Goal: Task Accomplishment & Management: Complete application form

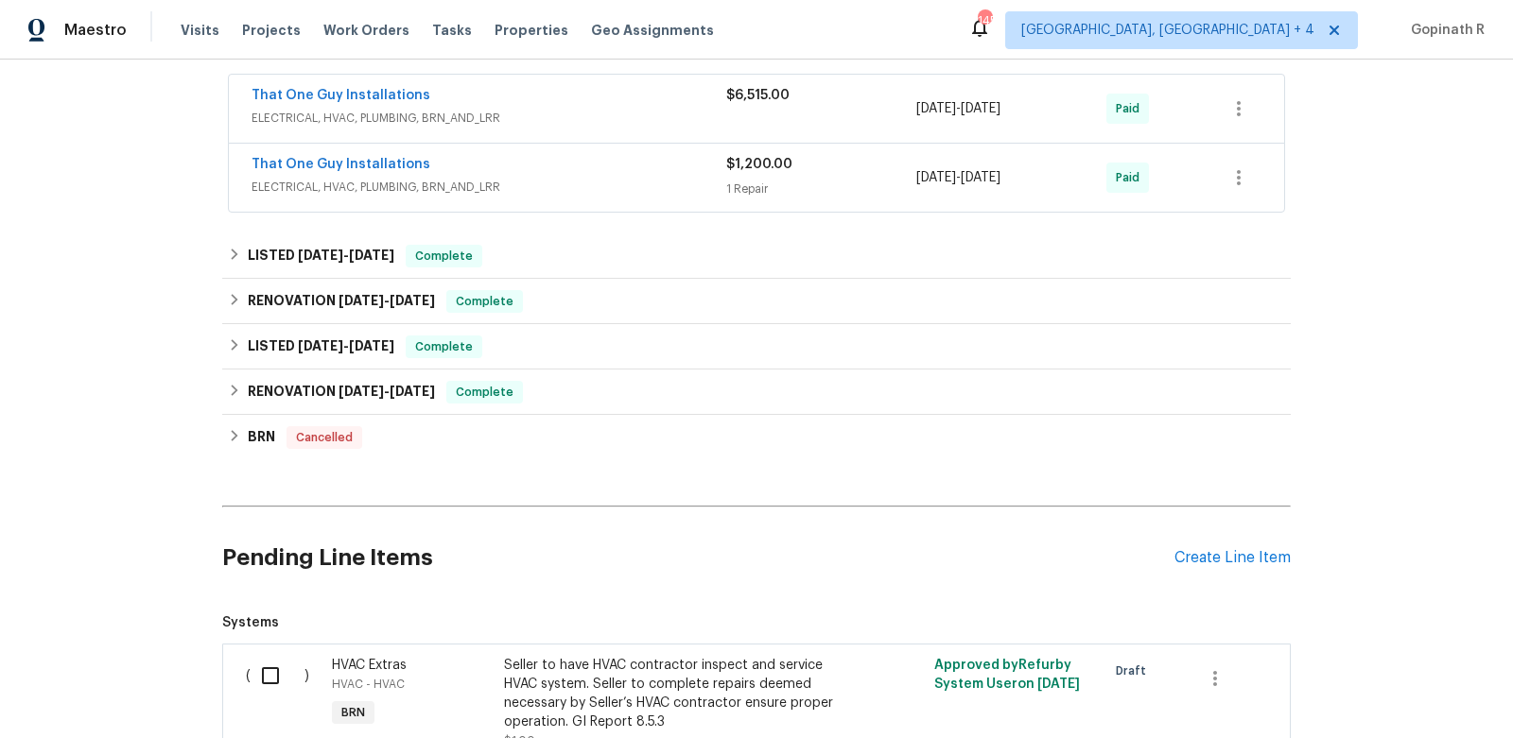
scroll to position [395, 0]
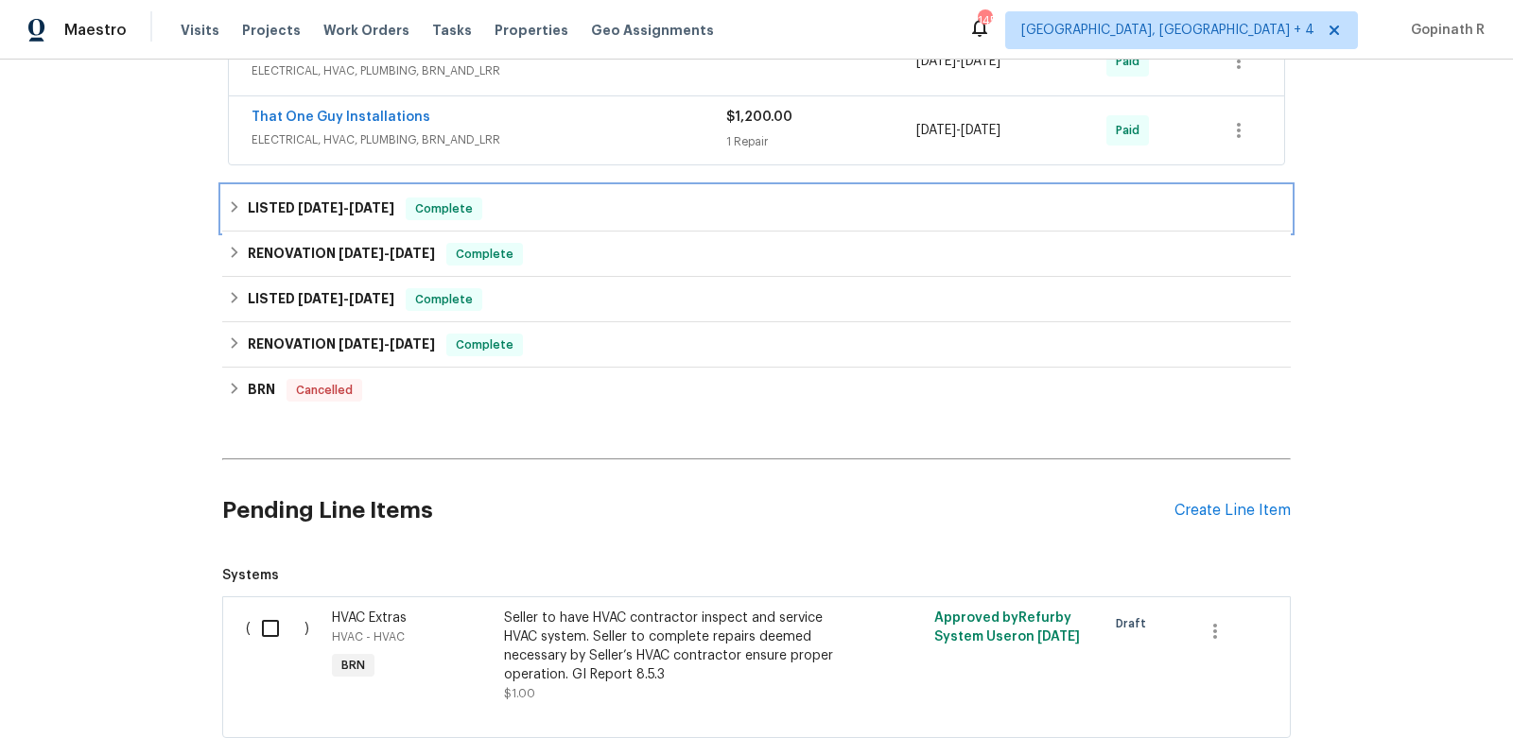
click at [409, 212] on span "Complete" at bounding box center [443, 208] width 73 height 19
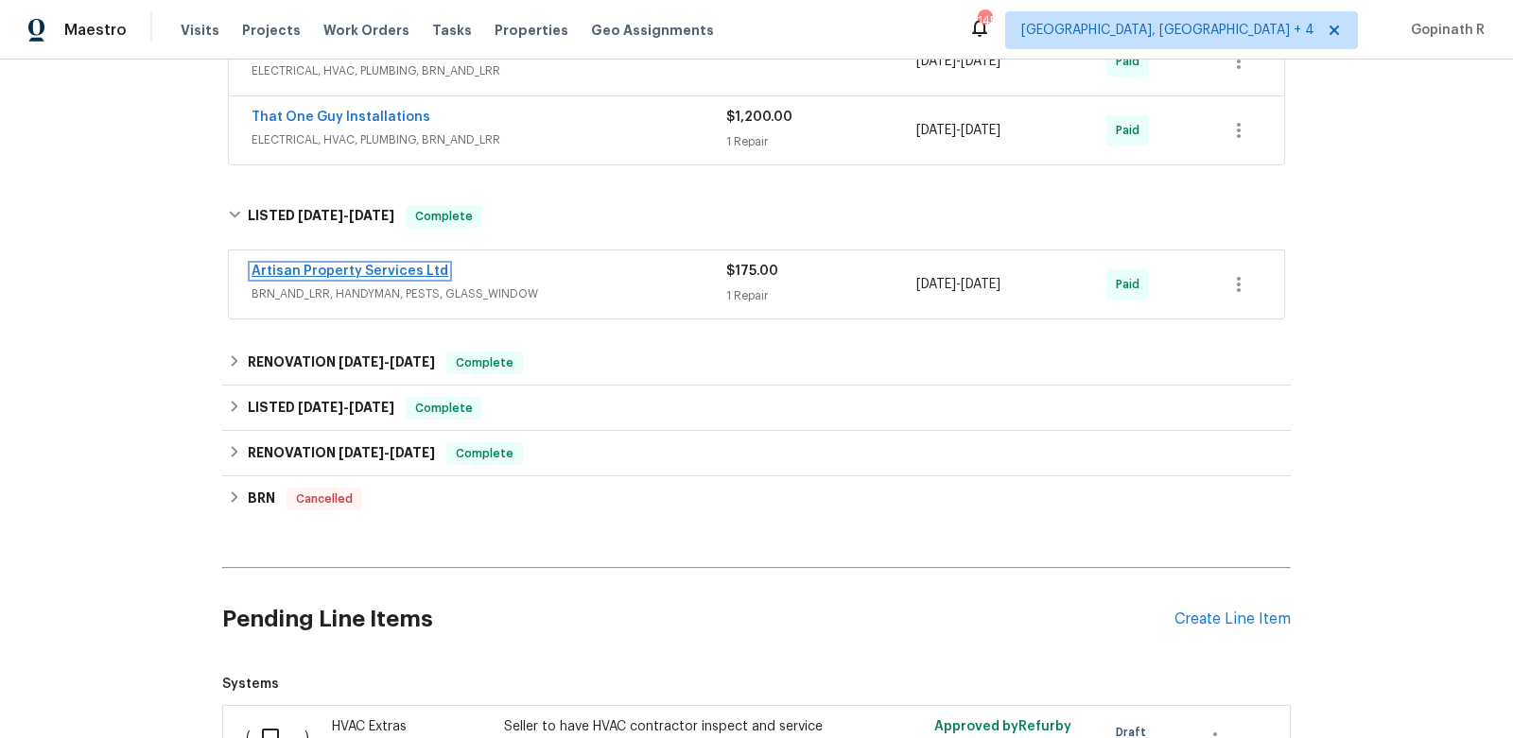
click at [375, 270] on link "Artisan Property Services Ltd" at bounding box center [349, 271] width 197 height 13
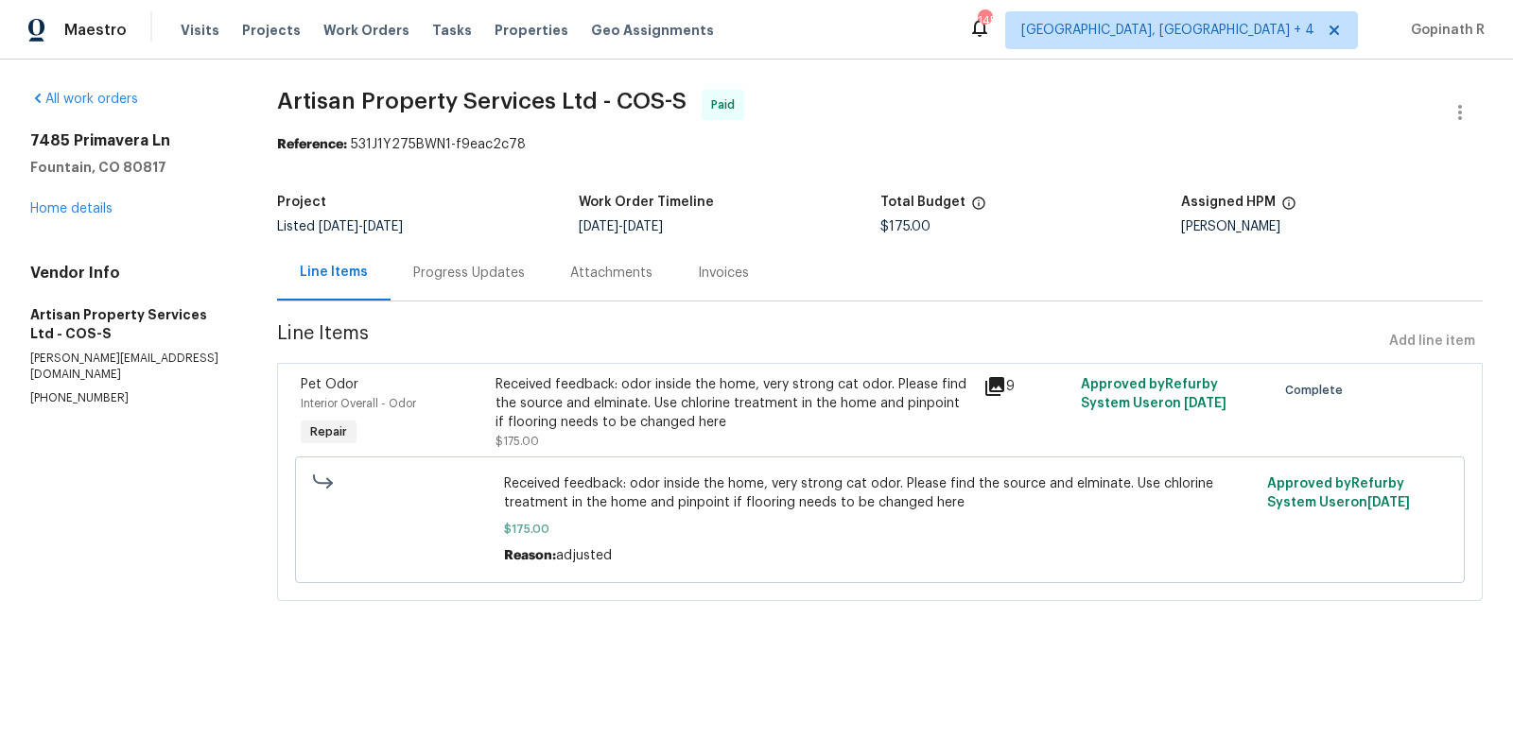
click at [437, 282] on div "Progress Updates" at bounding box center [469, 273] width 112 height 19
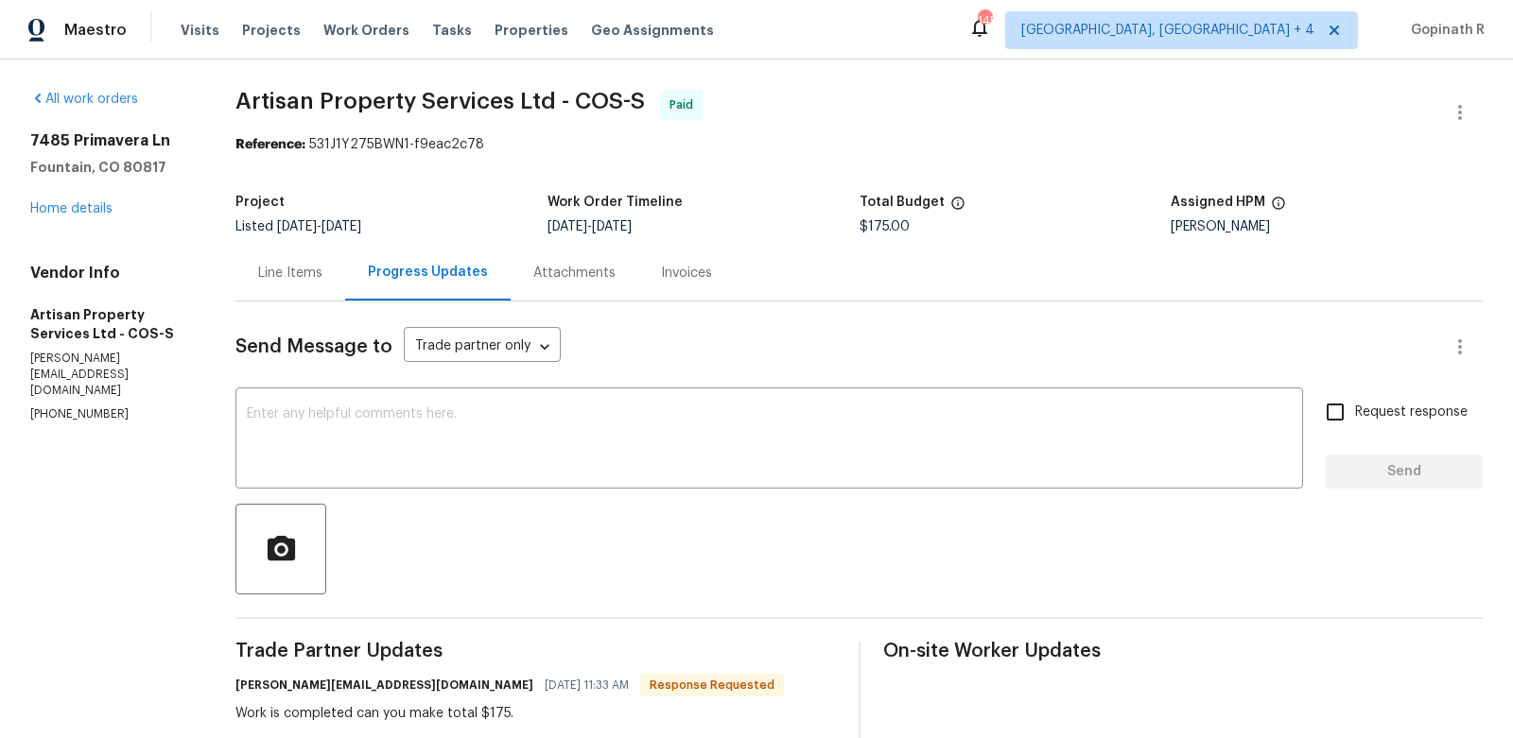
click at [278, 279] on div "Line Items" at bounding box center [290, 273] width 64 height 19
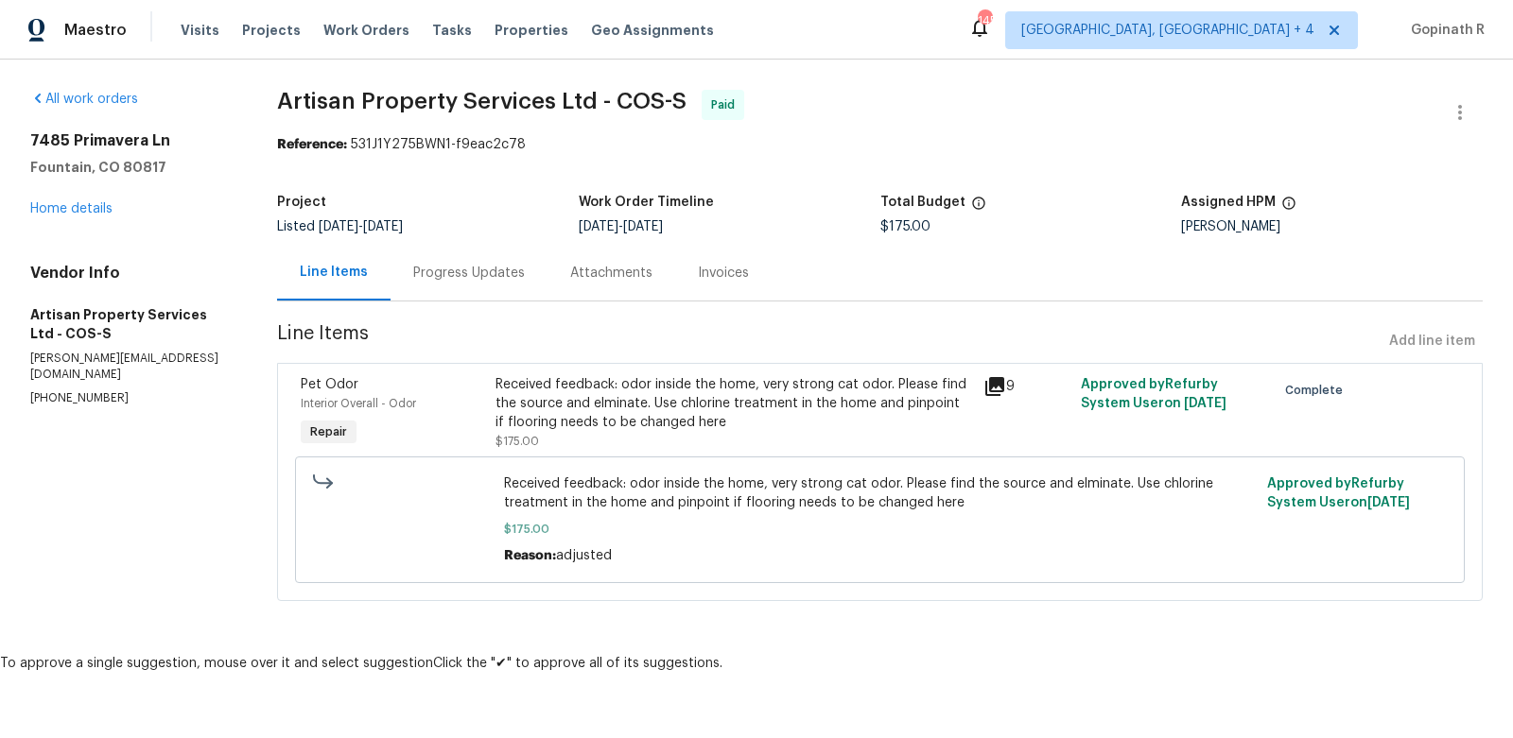
click at [458, 278] on div "Progress Updates" at bounding box center [469, 273] width 112 height 19
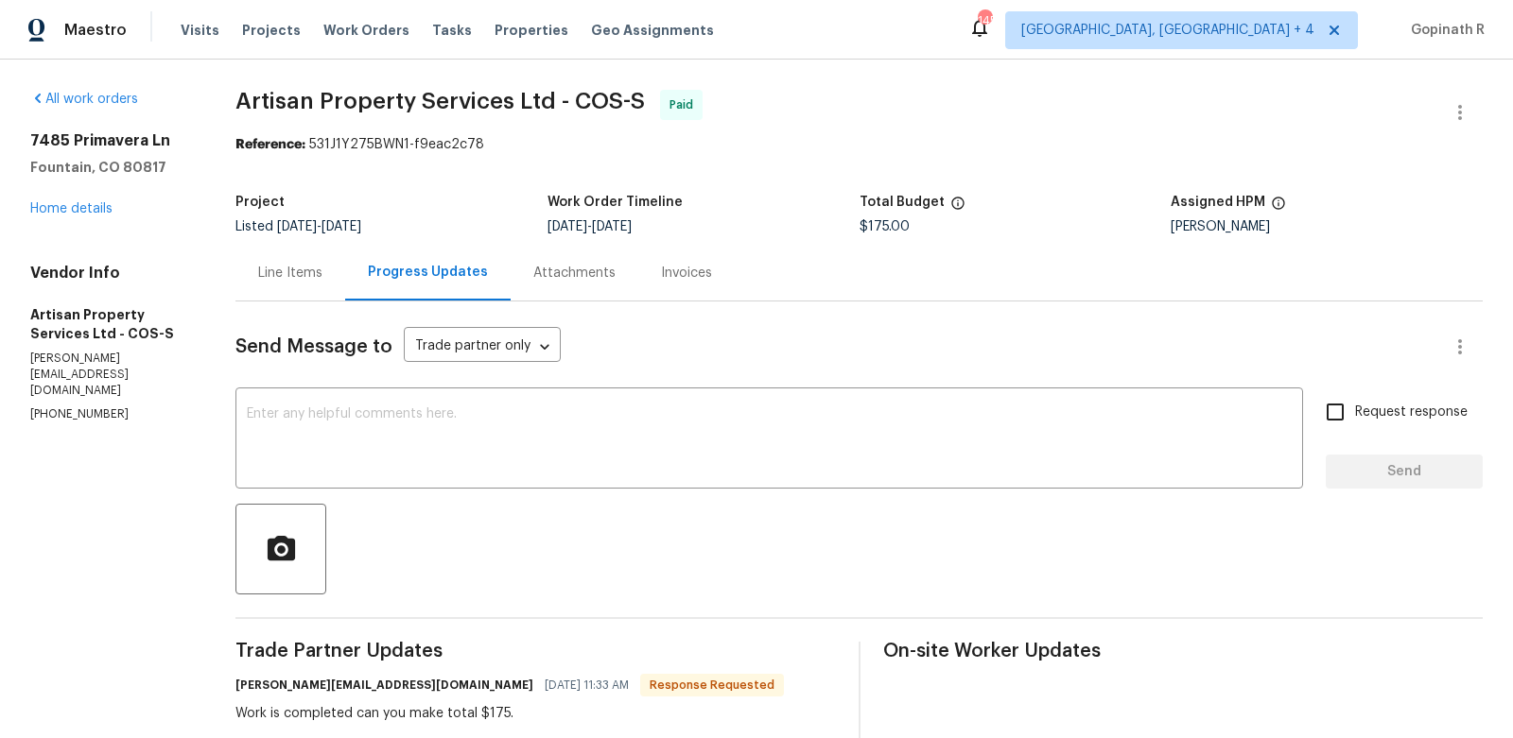
click at [684, 275] on div "Invoices" at bounding box center [686, 273] width 51 height 19
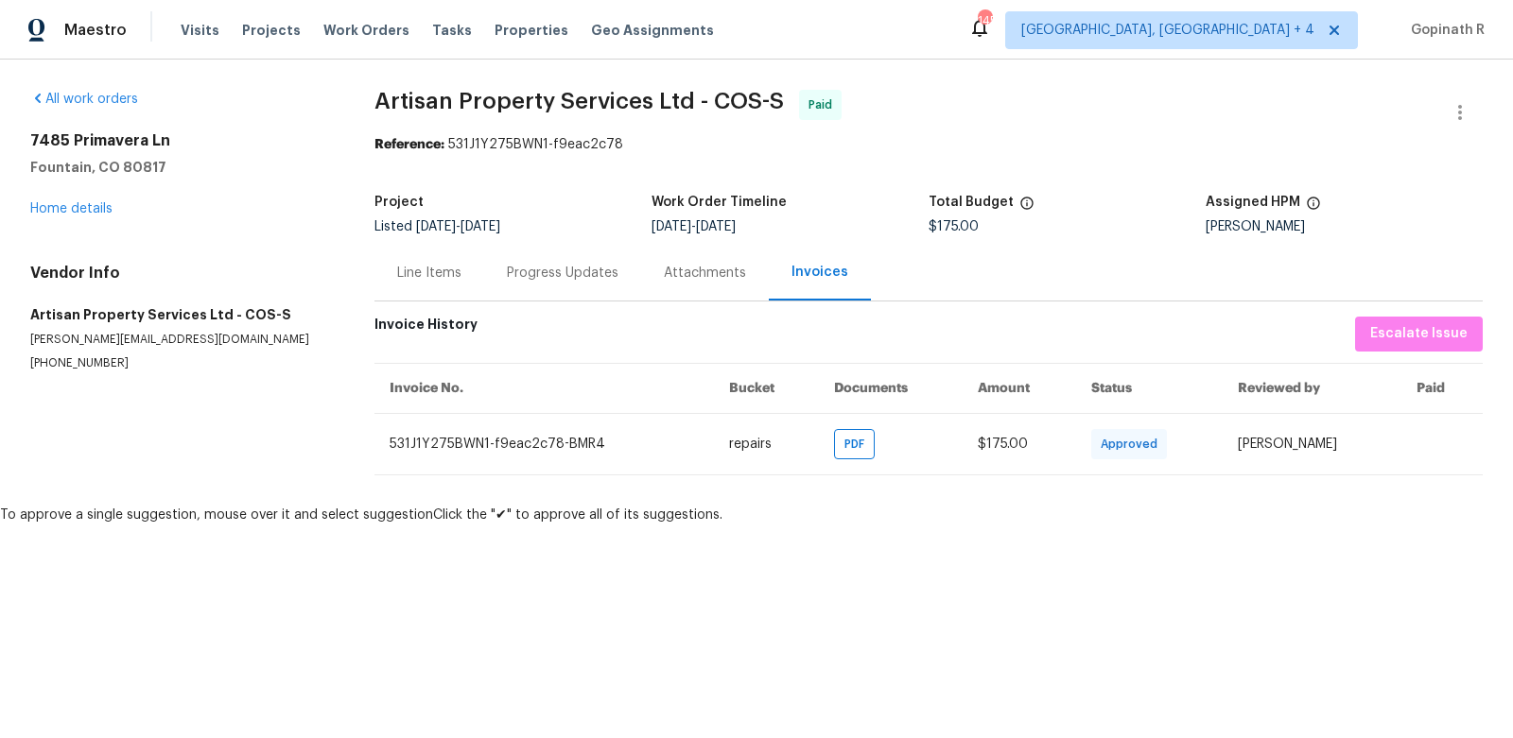
click at [438, 269] on div "Line Items" at bounding box center [429, 273] width 64 height 19
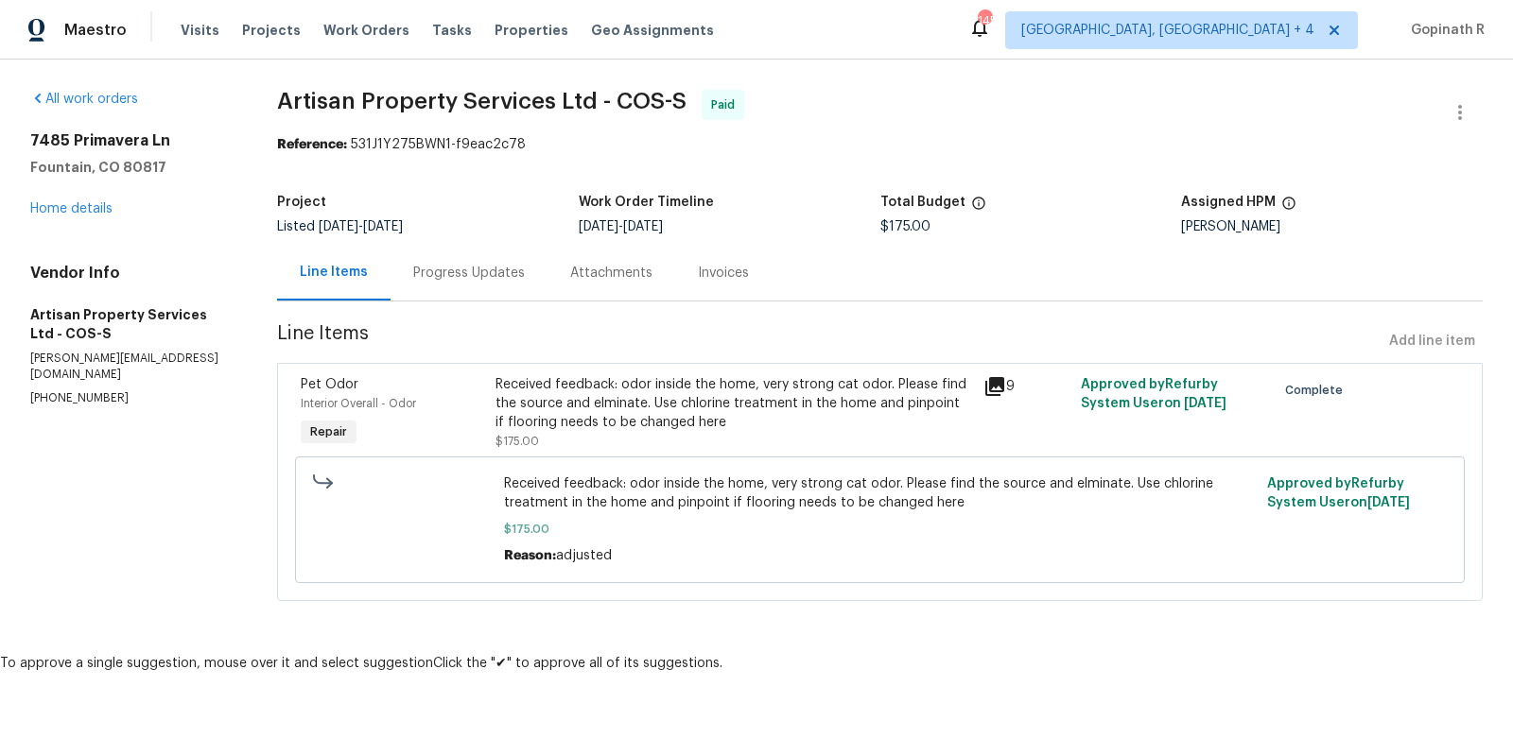
click at [476, 282] on div "Progress Updates" at bounding box center [469, 273] width 112 height 19
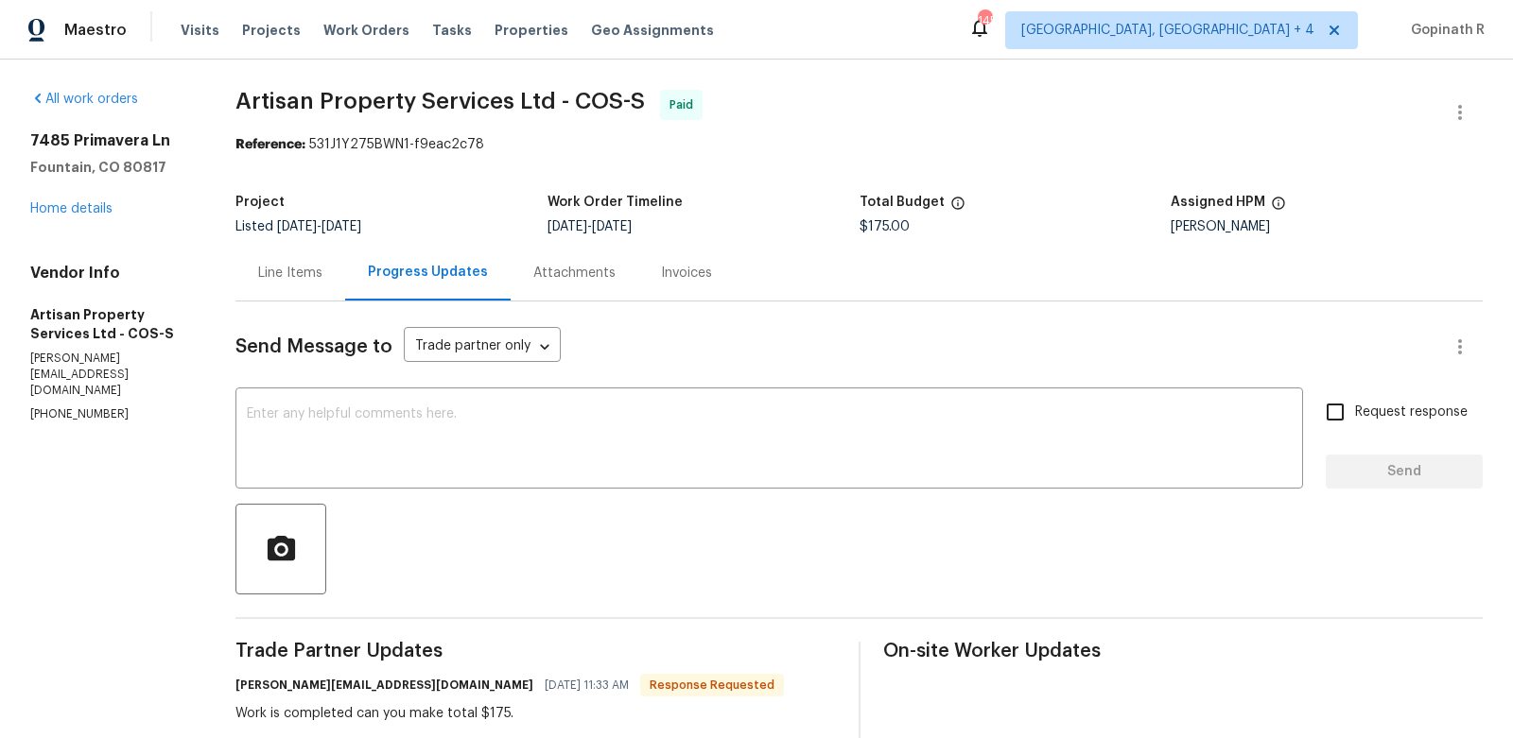
click at [296, 280] on div "Line Items" at bounding box center [290, 273] width 64 height 19
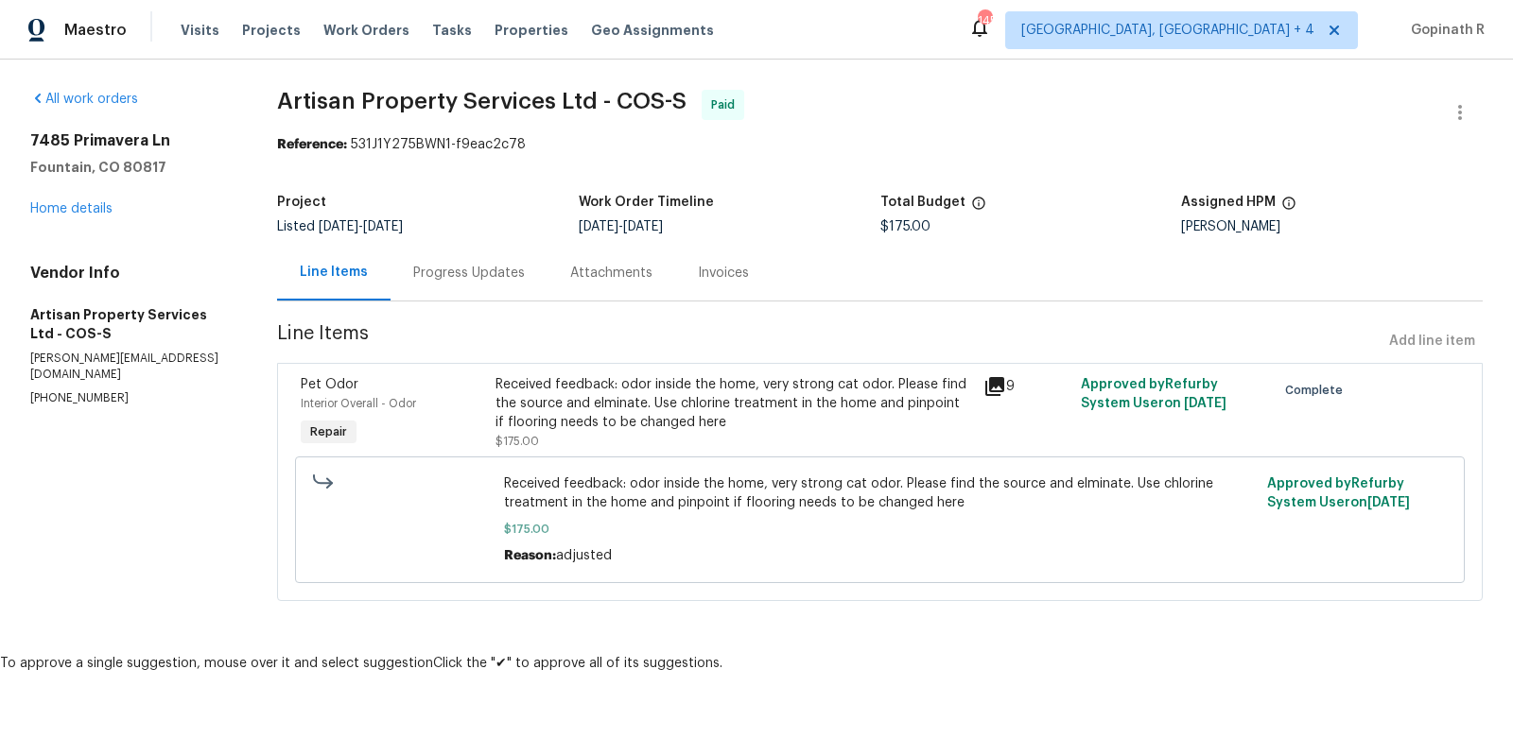
click at [466, 280] on div "Progress Updates" at bounding box center [469, 273] width 112 height 19
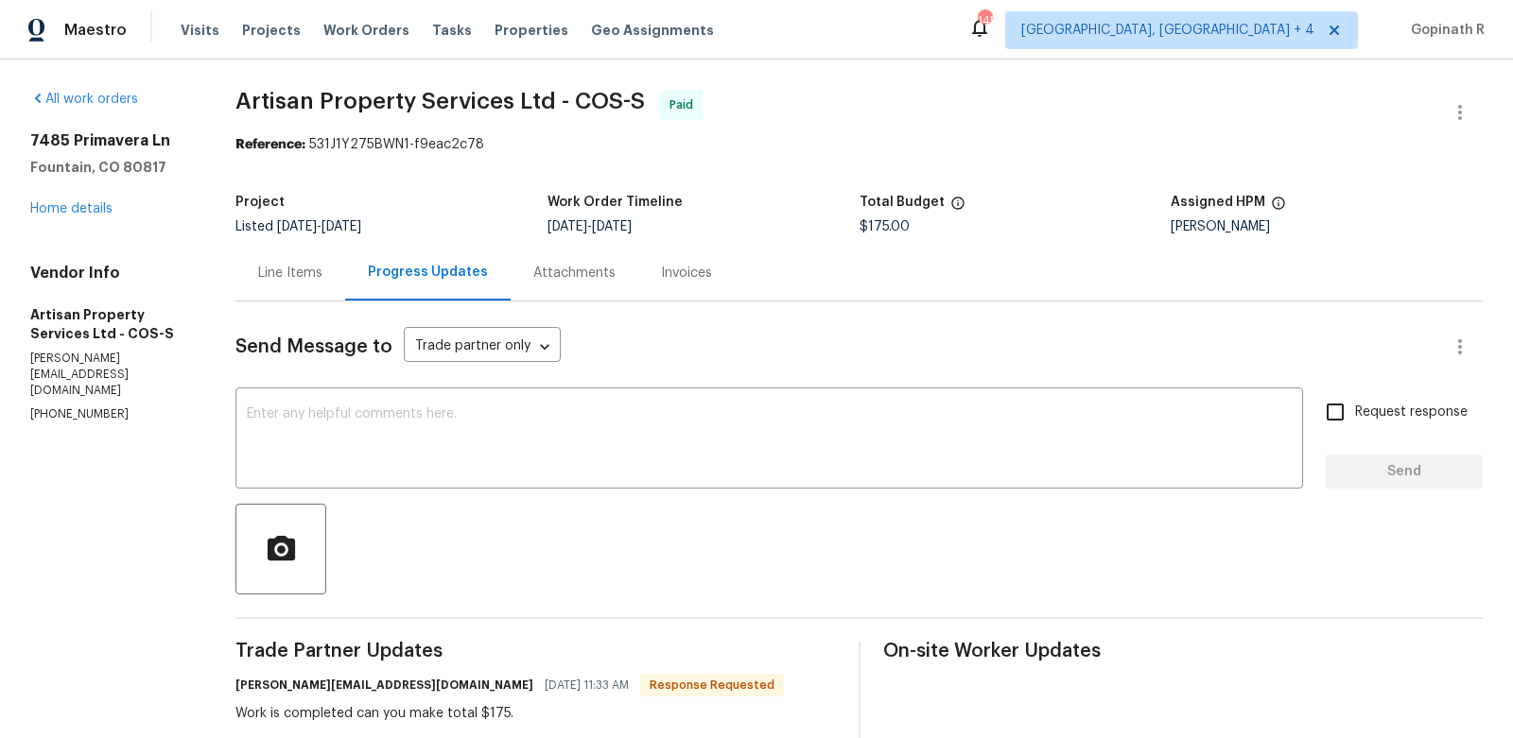
click at [289, 284] on div "Line Items" at bounding box center [290, 273] width 110 height 56
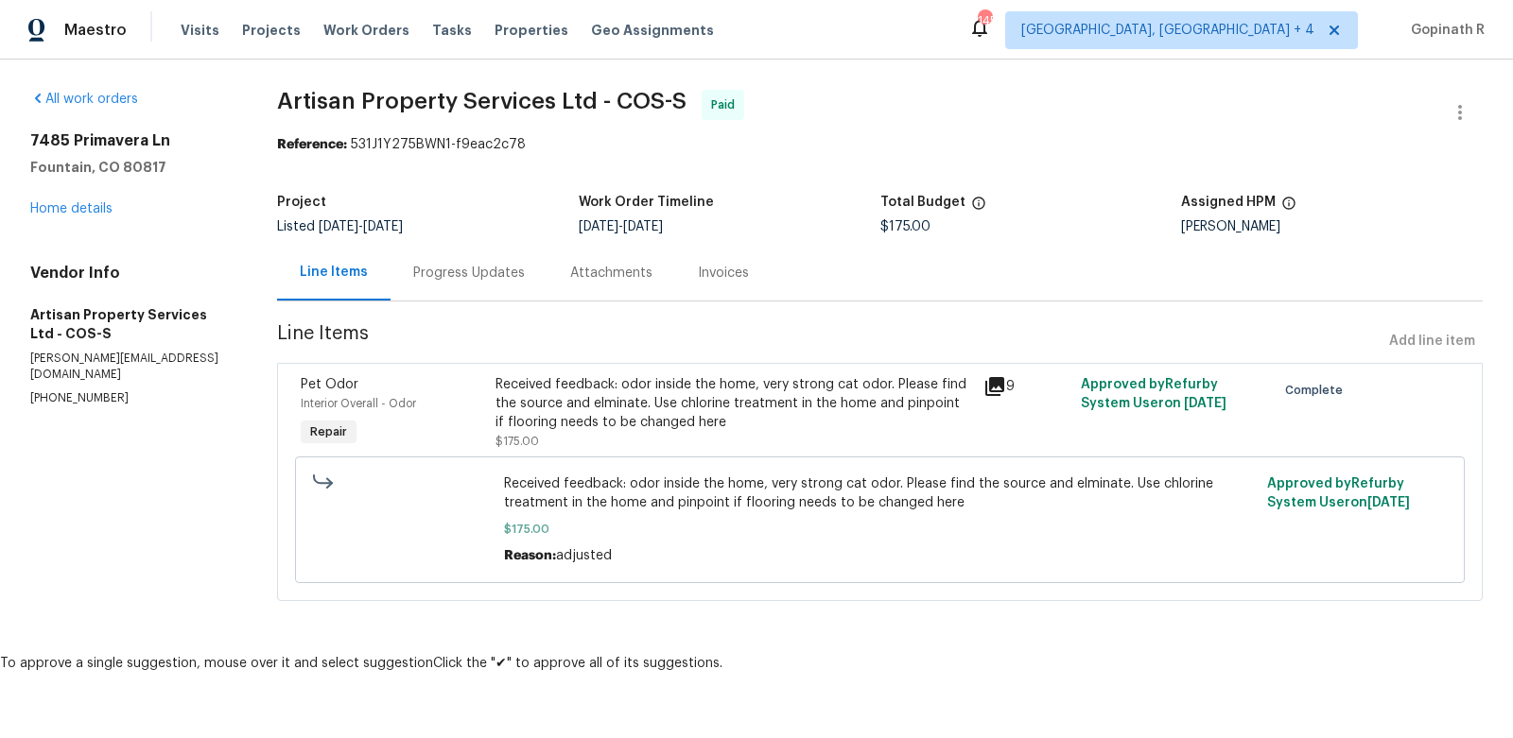
click at [441, 276] on div "Progress Updates" at bounding box center [469, 273] width 112 height 19
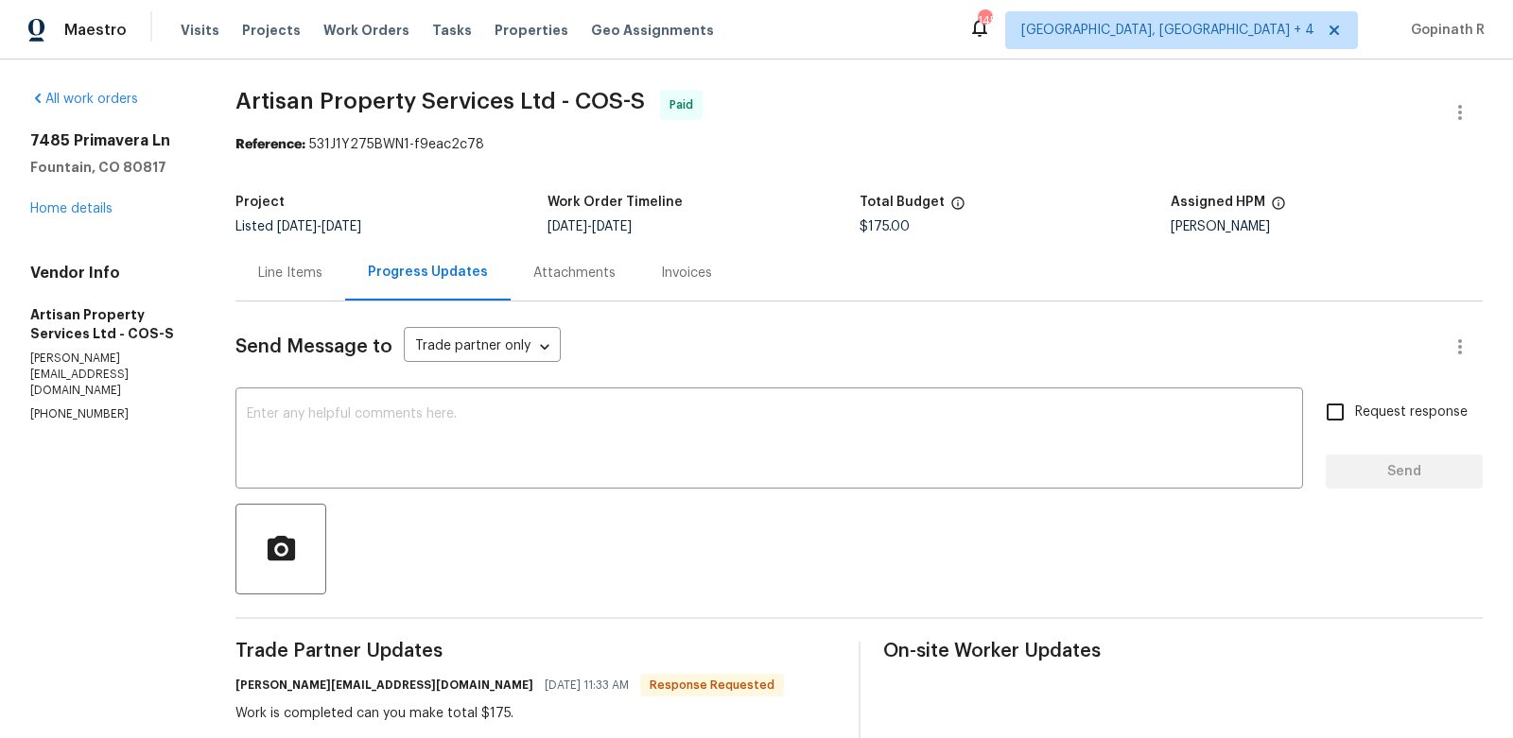
click at [286, 271] on div "Line Items" at bounding box center [290, 273] width 64 height 19
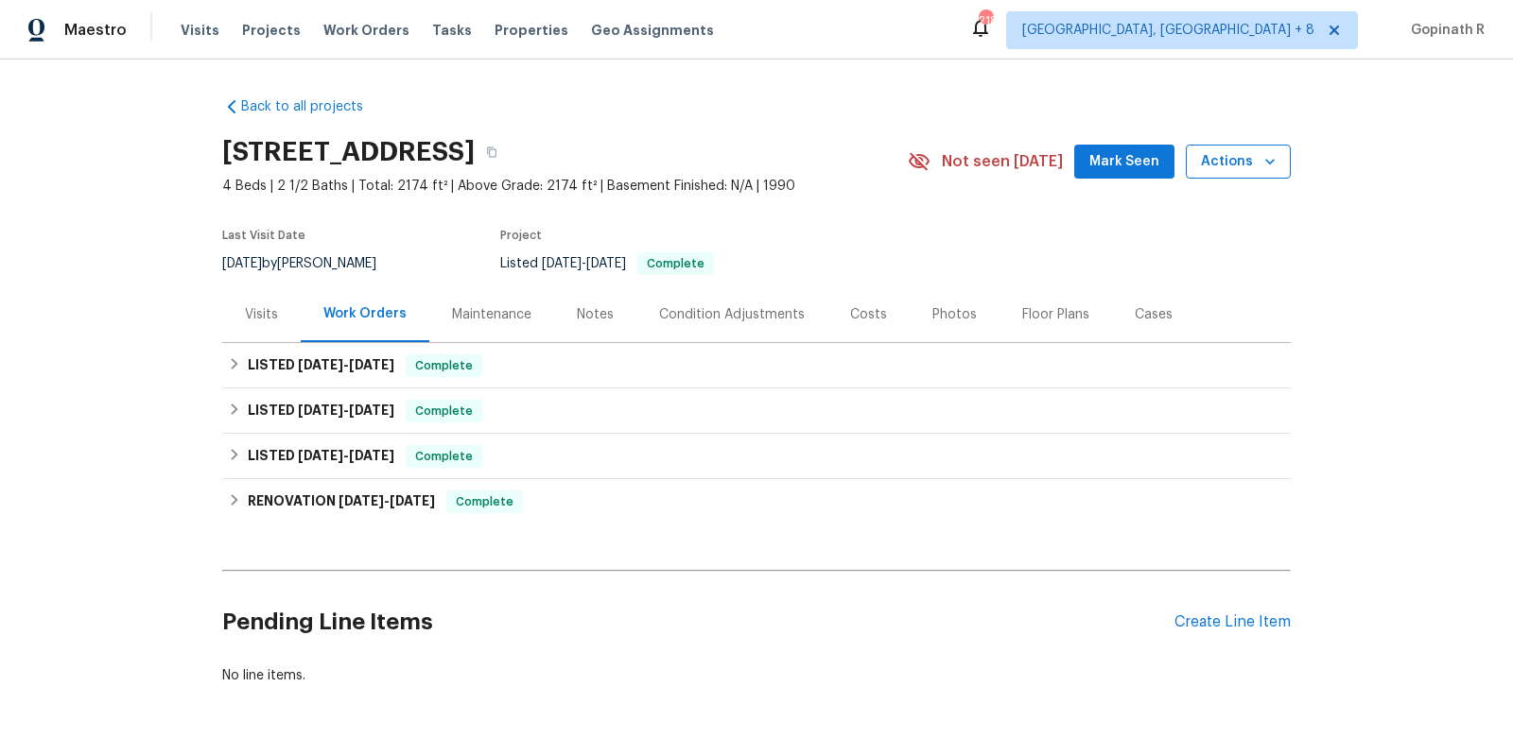
click at [1221, 165] on span "Actions" at bounding box center [1238, 162] width 75 height 24
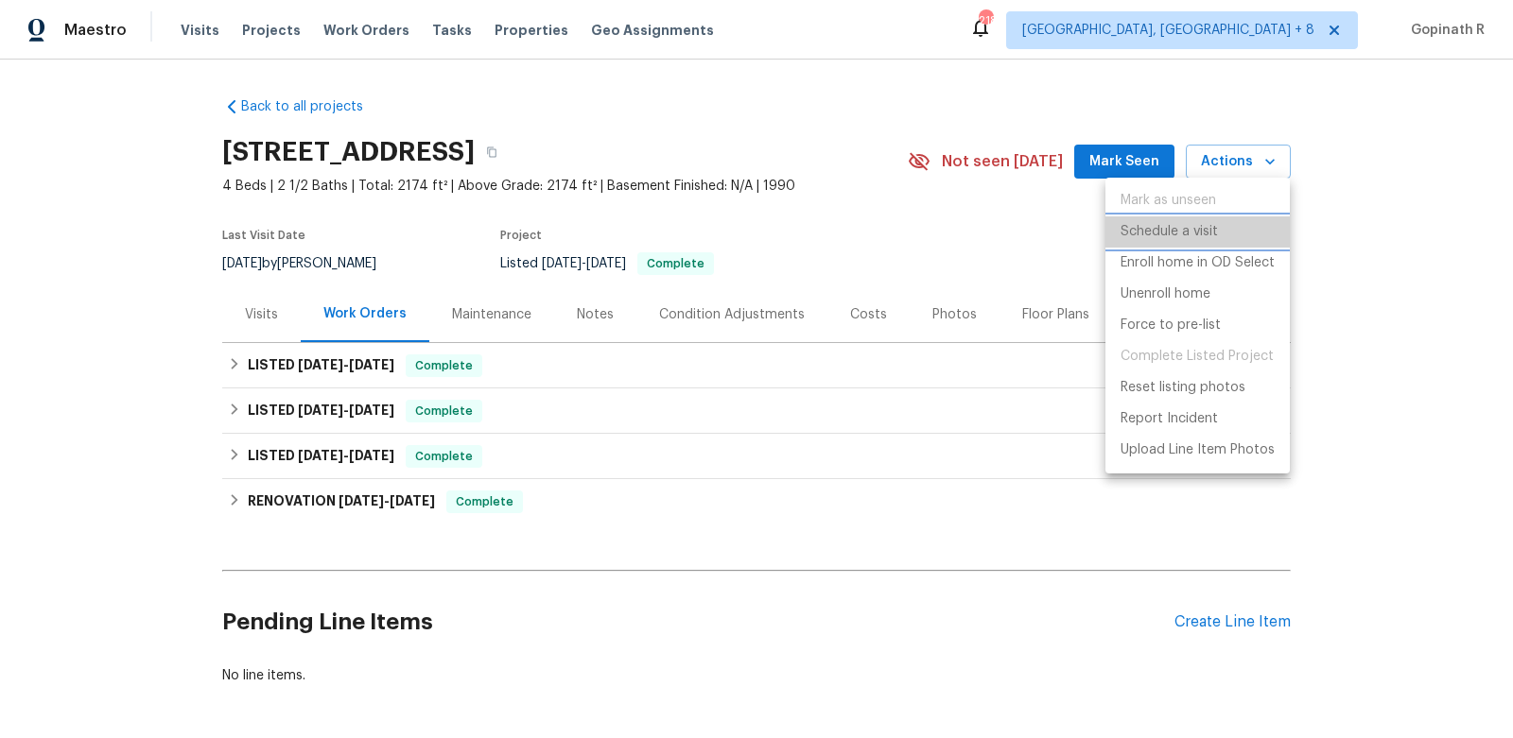
click at [1182, 240] on p "Schedule a visit" at bounding box center [1168, 232] width 97 height 20
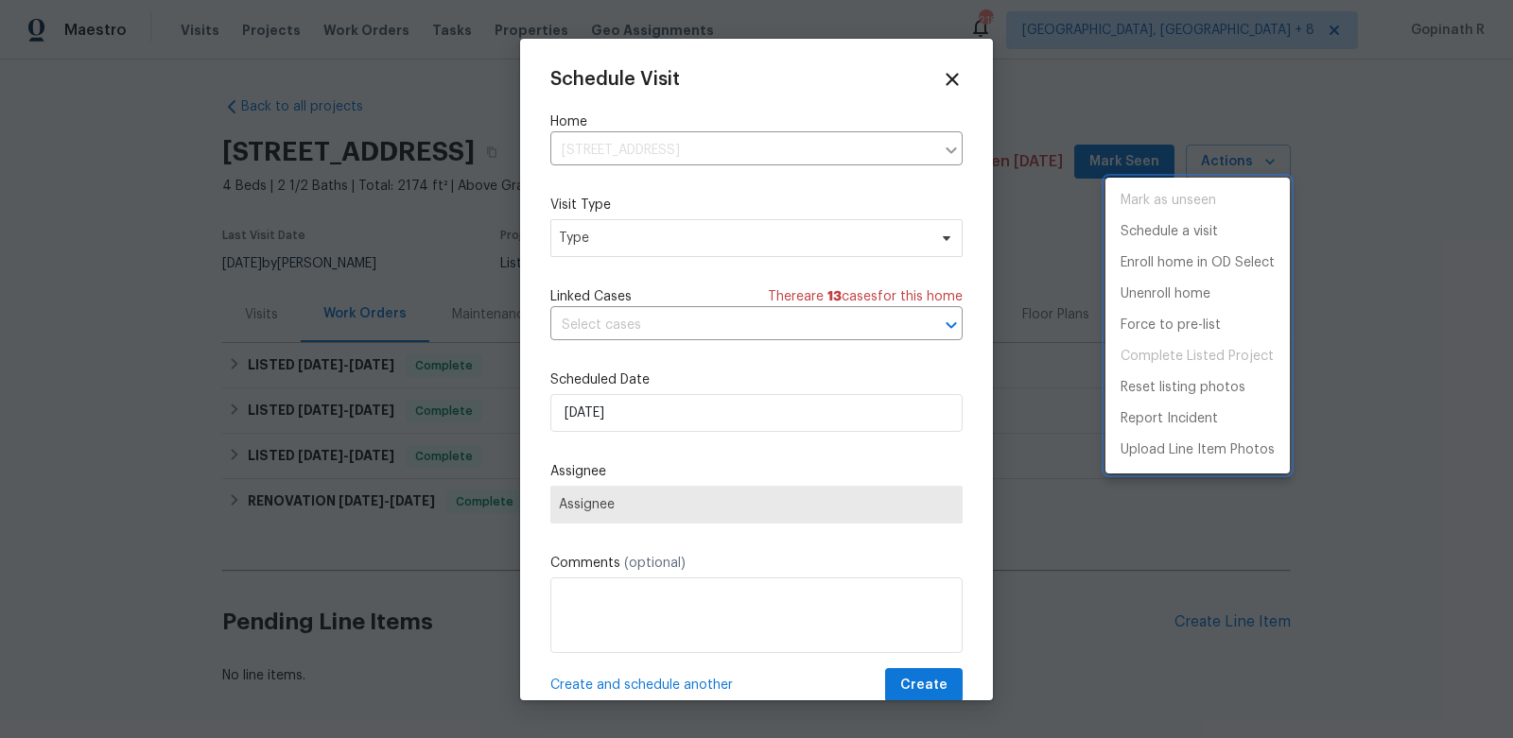
click at [649, 237] on div at bounding box center [756, 369] width 1513 height 738
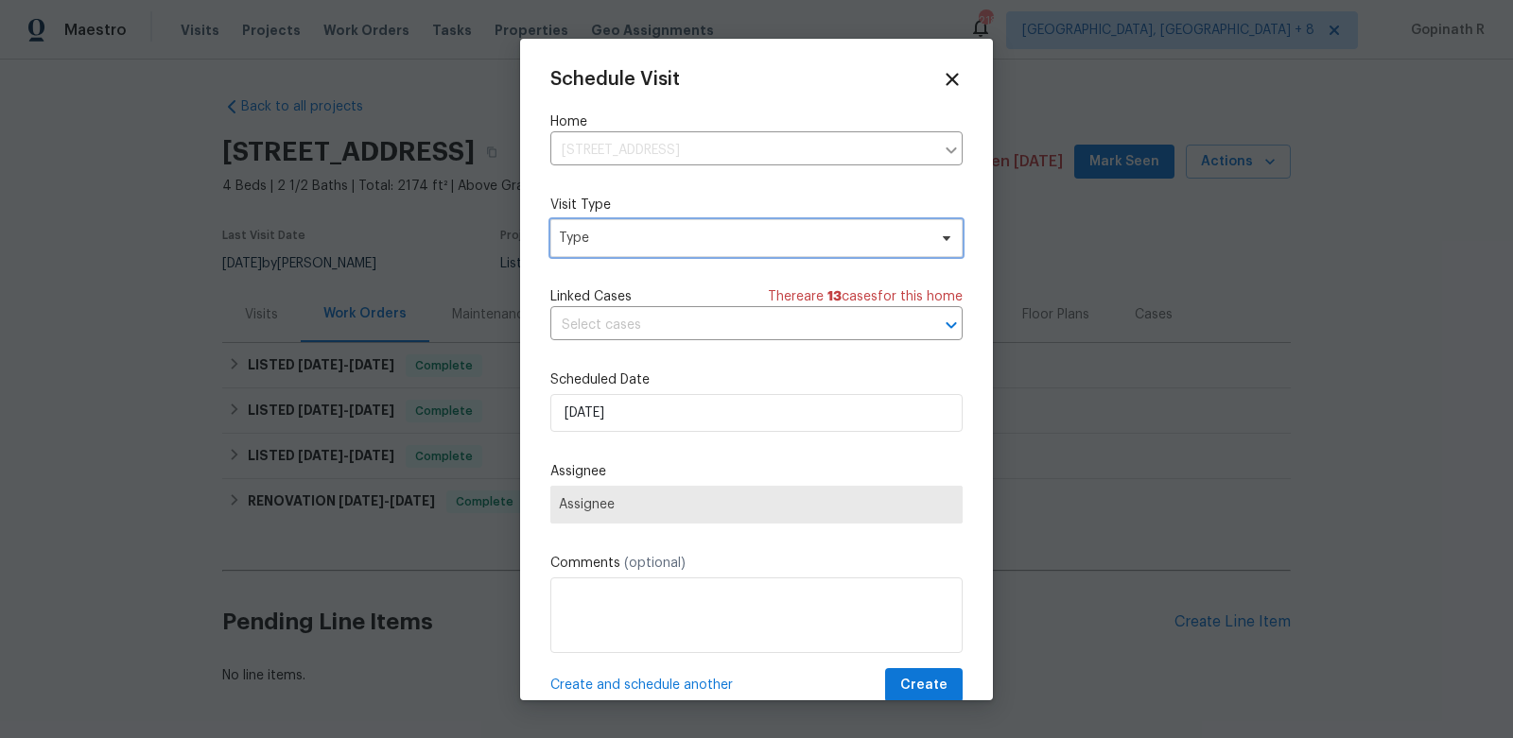
click at [649, 237] on span "Type" at bounding box center [743, 238] width 368 height 19
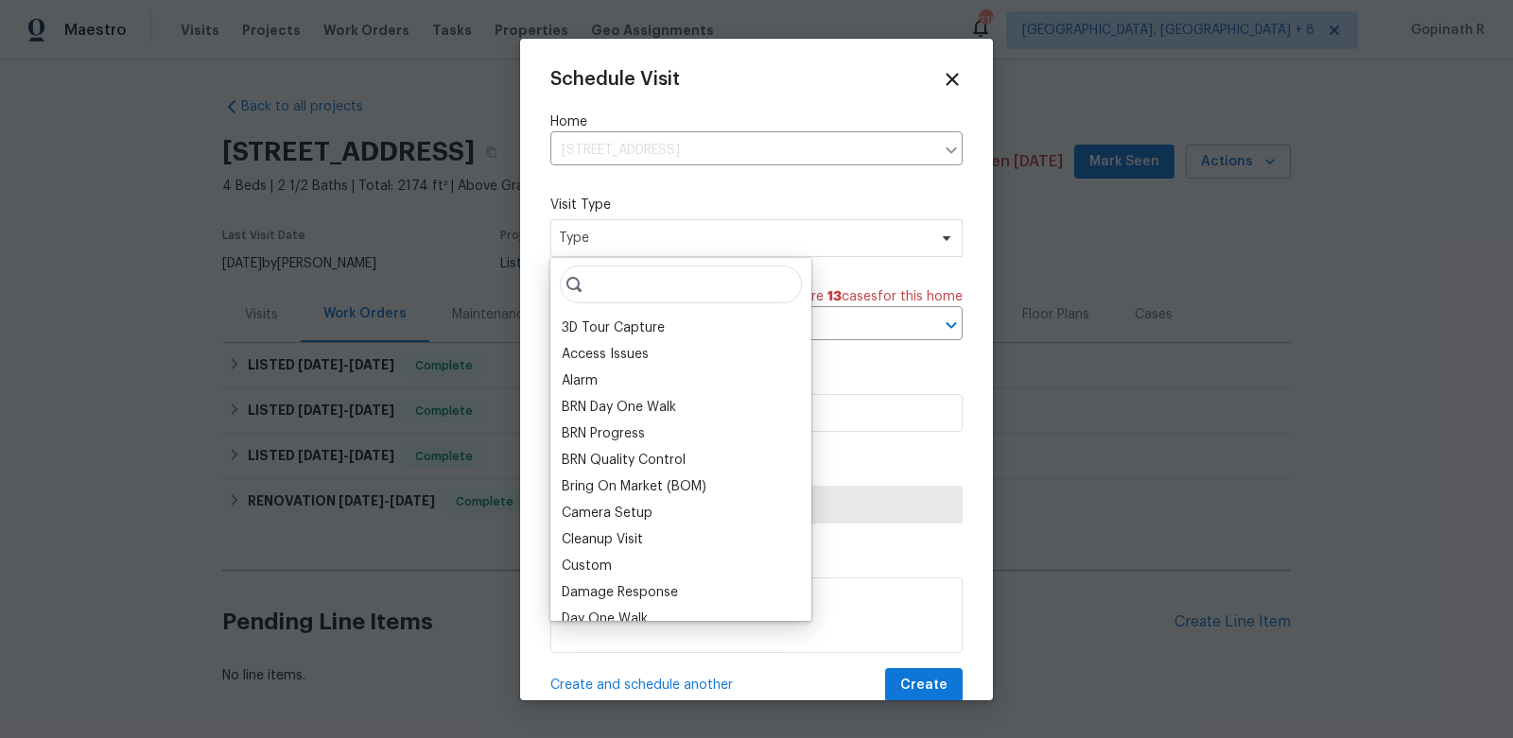
type input "l"
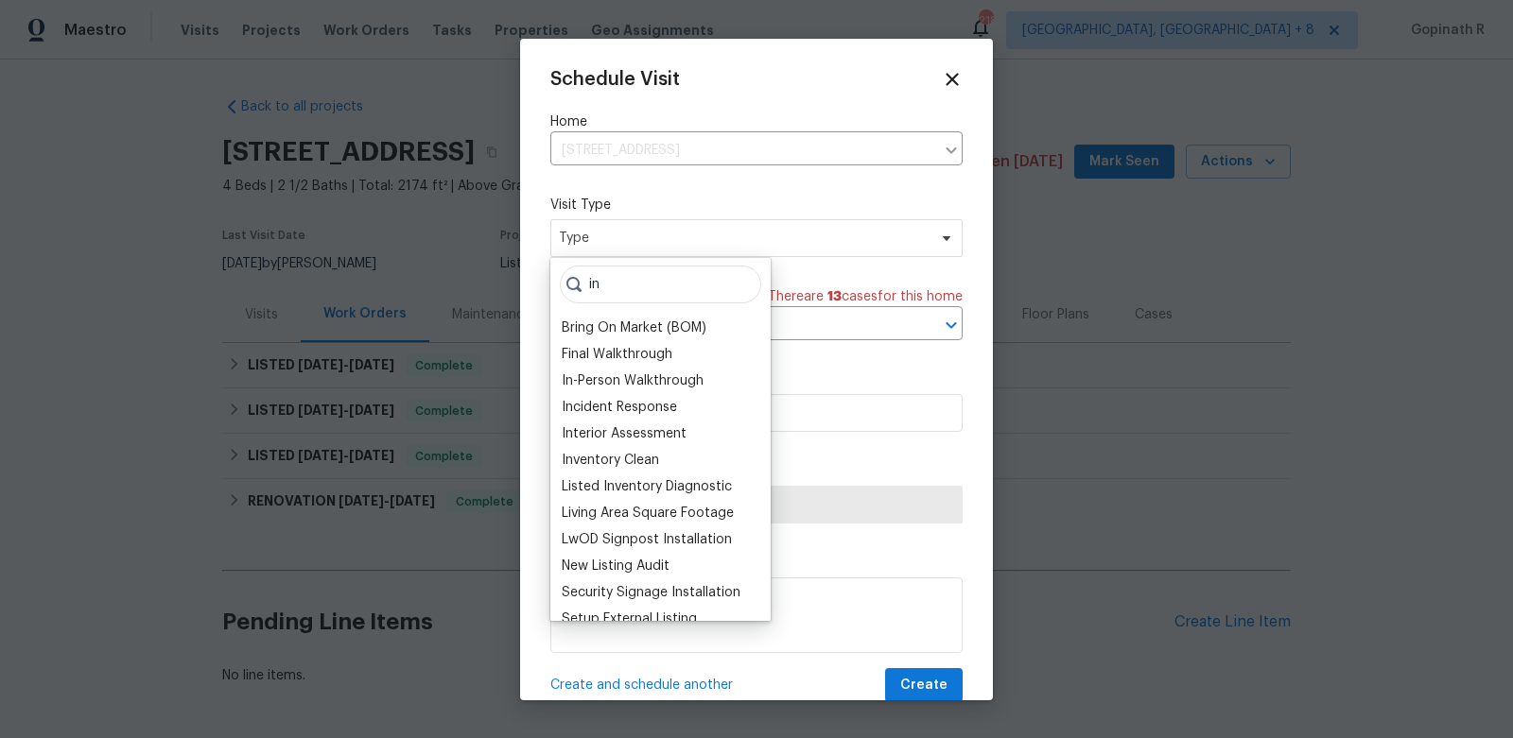
type input "i"
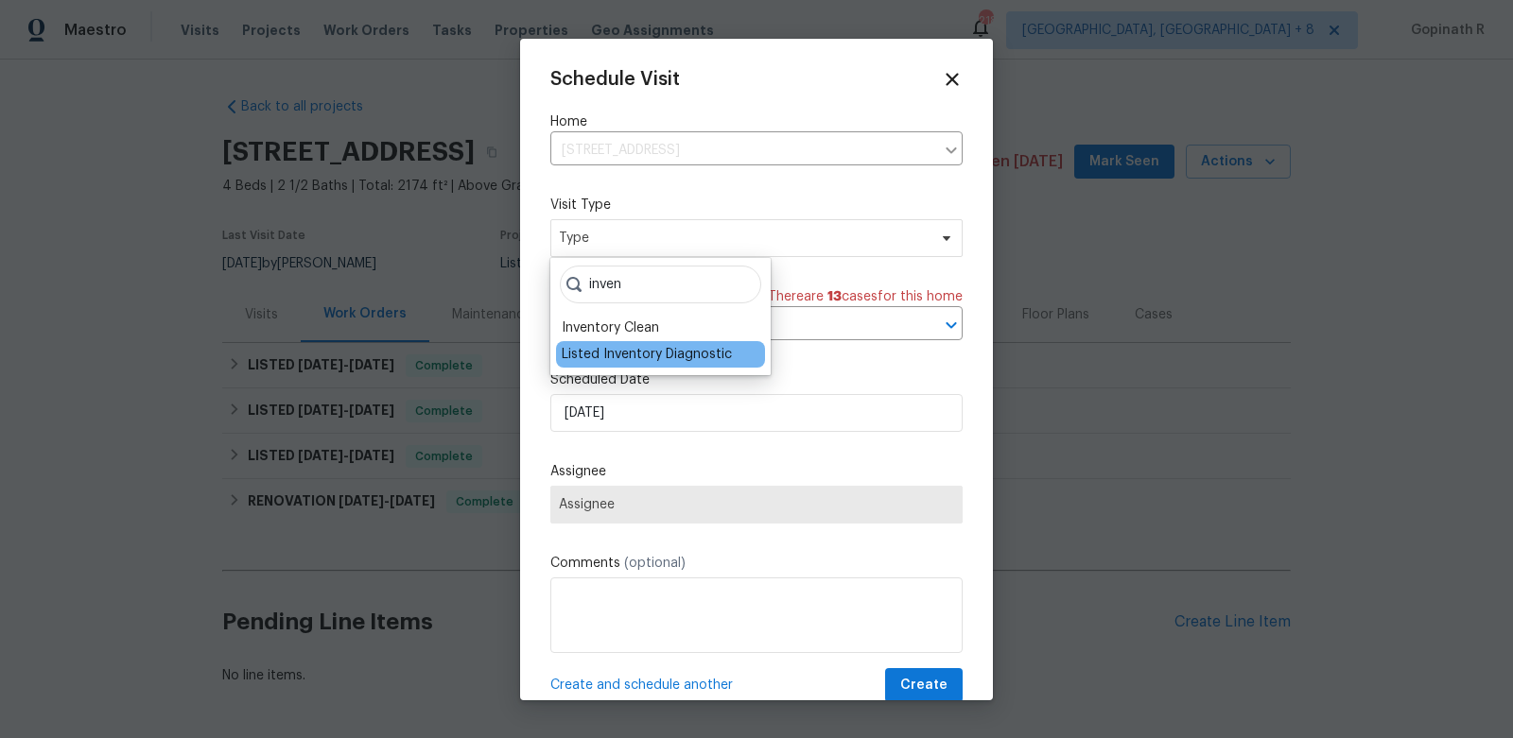
type input "inven"
click at [663, 359] on div "Listed Inventory Diagnostic" at bounding box center [647, 354] width 170 height 19
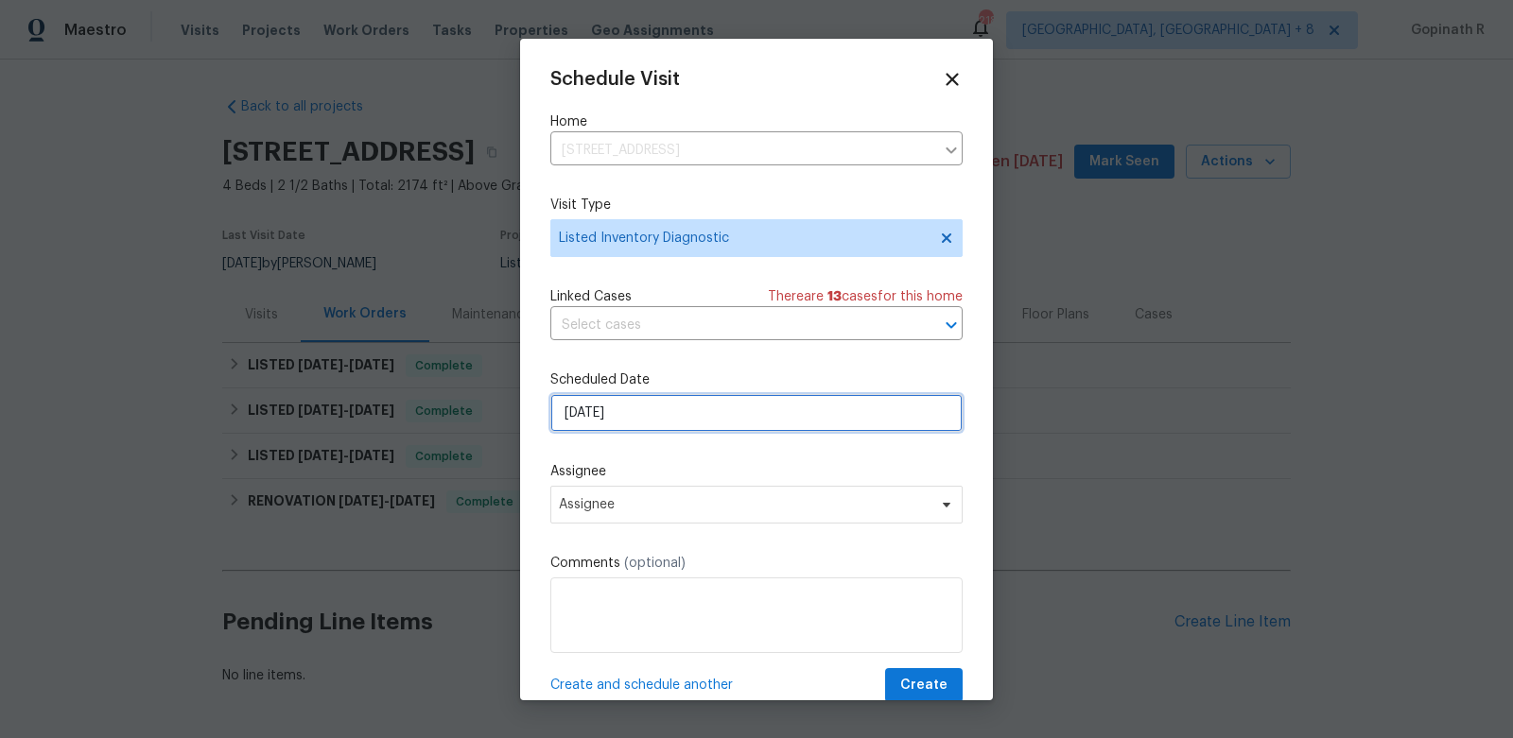
click at [584, 424] on input "[DATE]" at bounding box center [756, 413] width 412 height 38
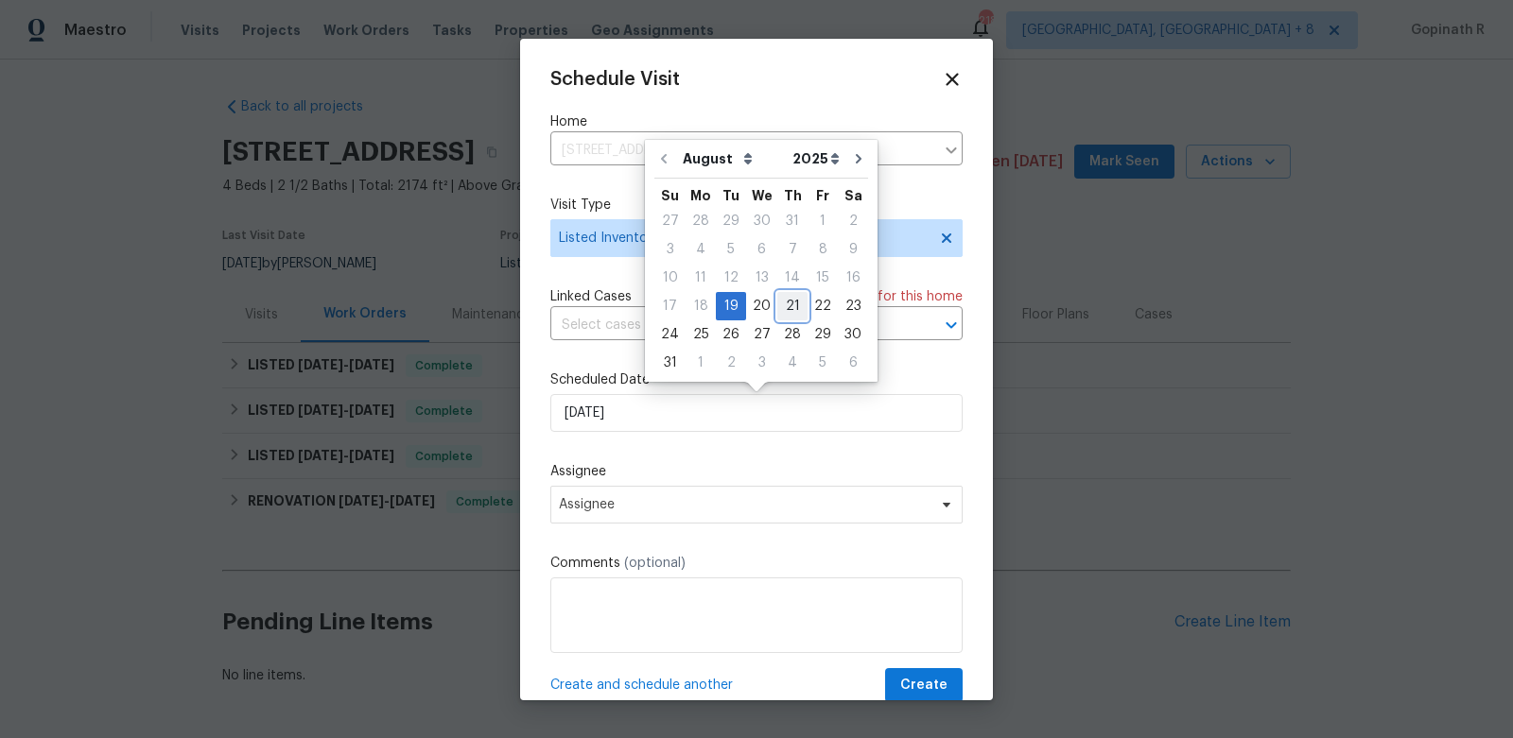
click at [779, 304] on div "21" at bounding box center [792, 306] width 30 height 26
type input "[DATE]"
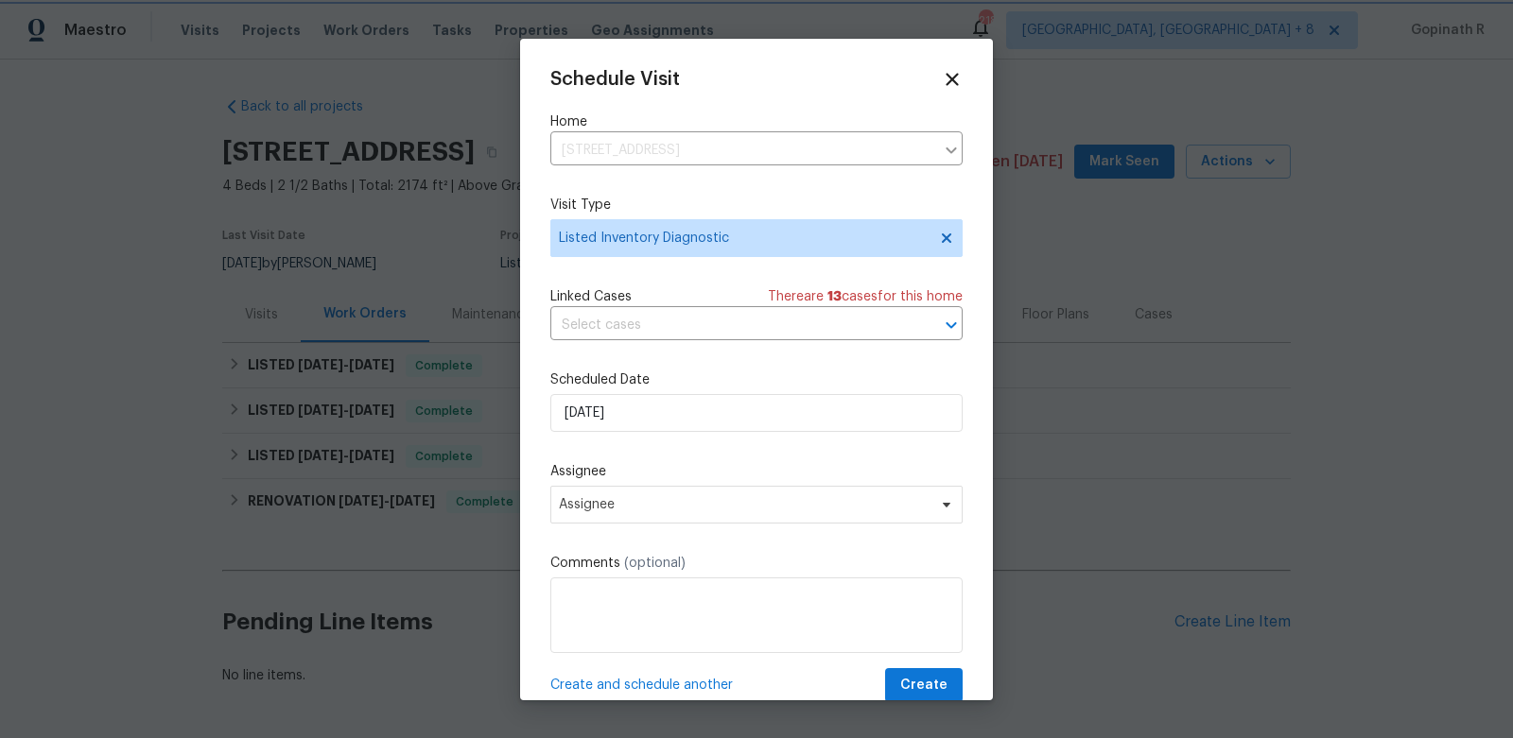
scroll to position [35, 0]
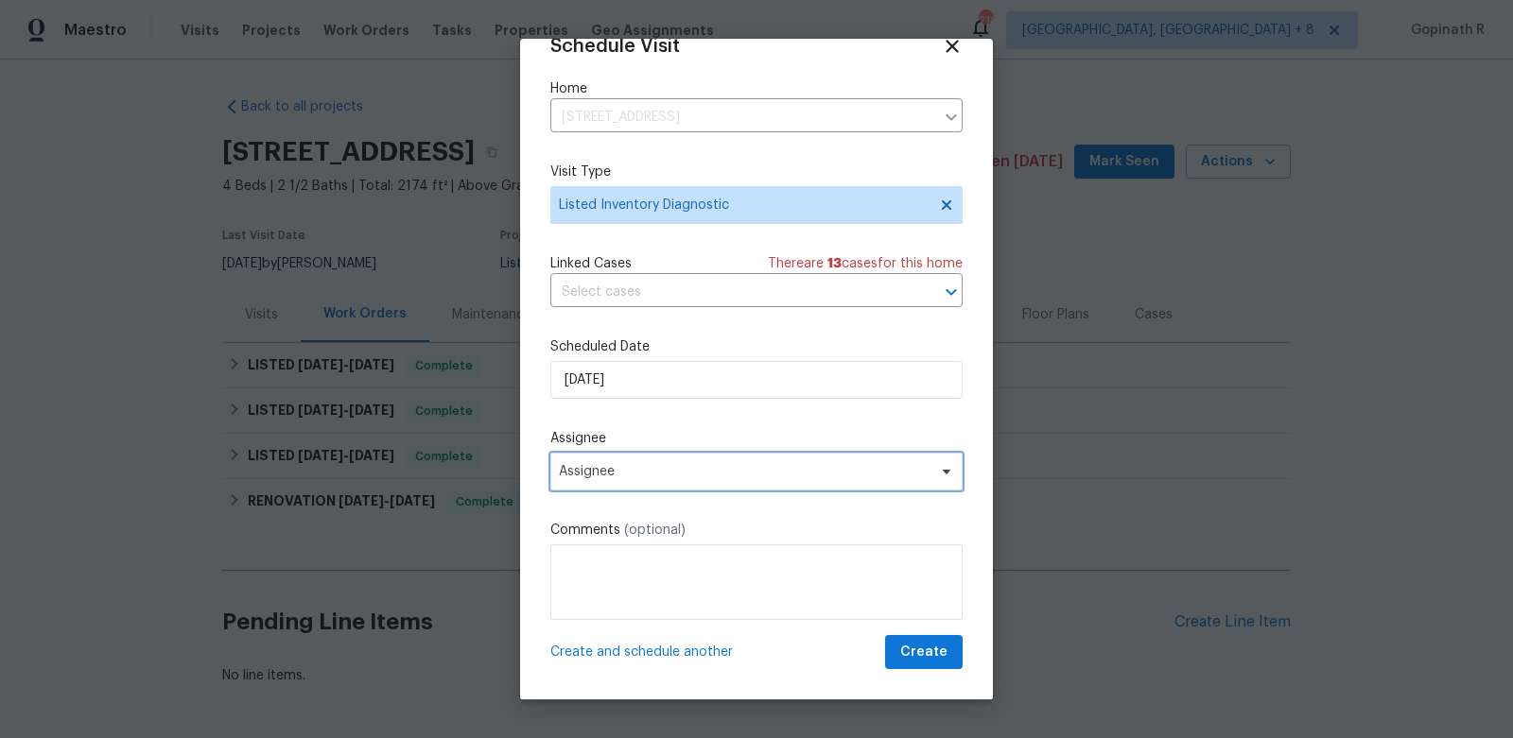
click at [614, 477] on span "Assignee" at bounding box center [744, 471] width 371 height 15
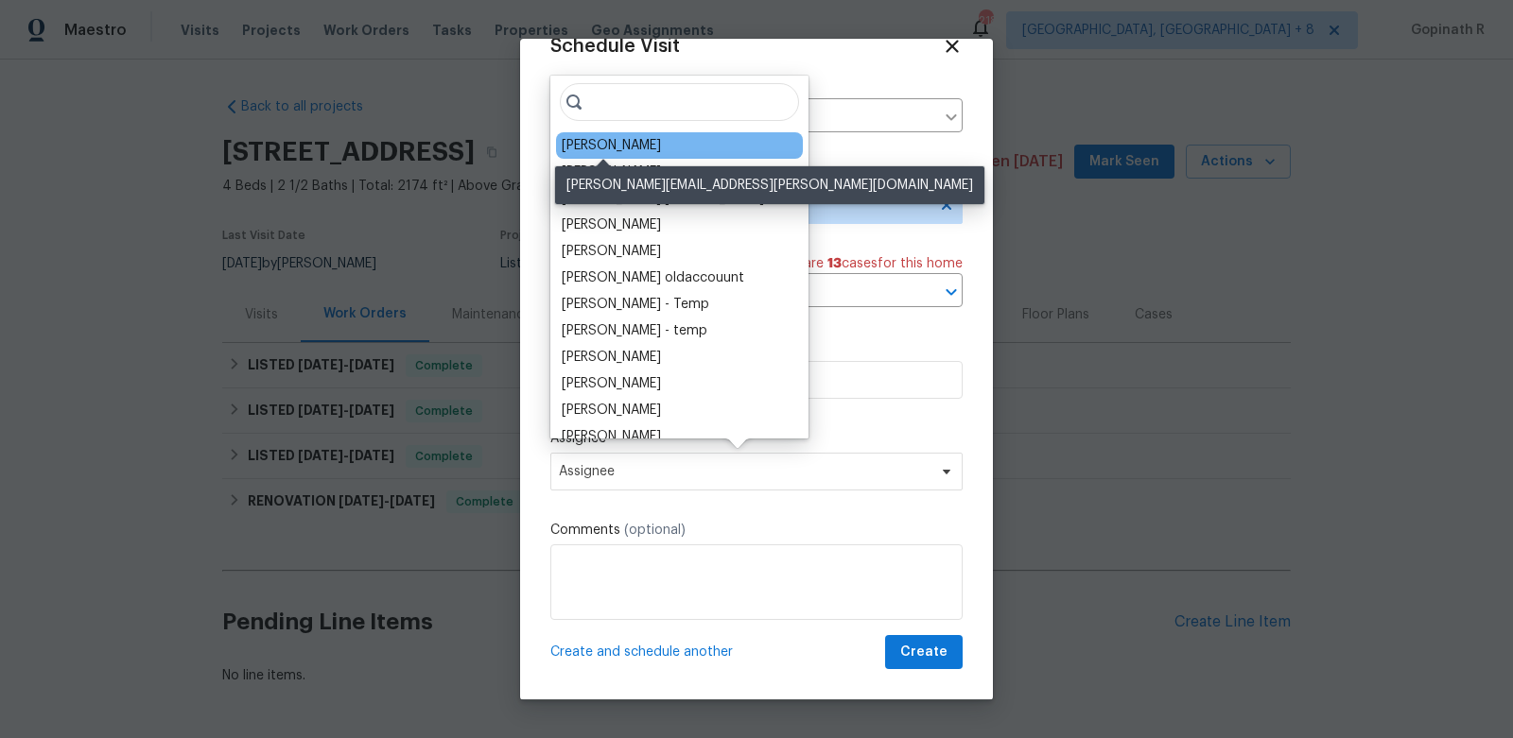
click at [637, 147] on div "[PERSON_NAME]" at bounding box center [611, 145] width 99 height 19
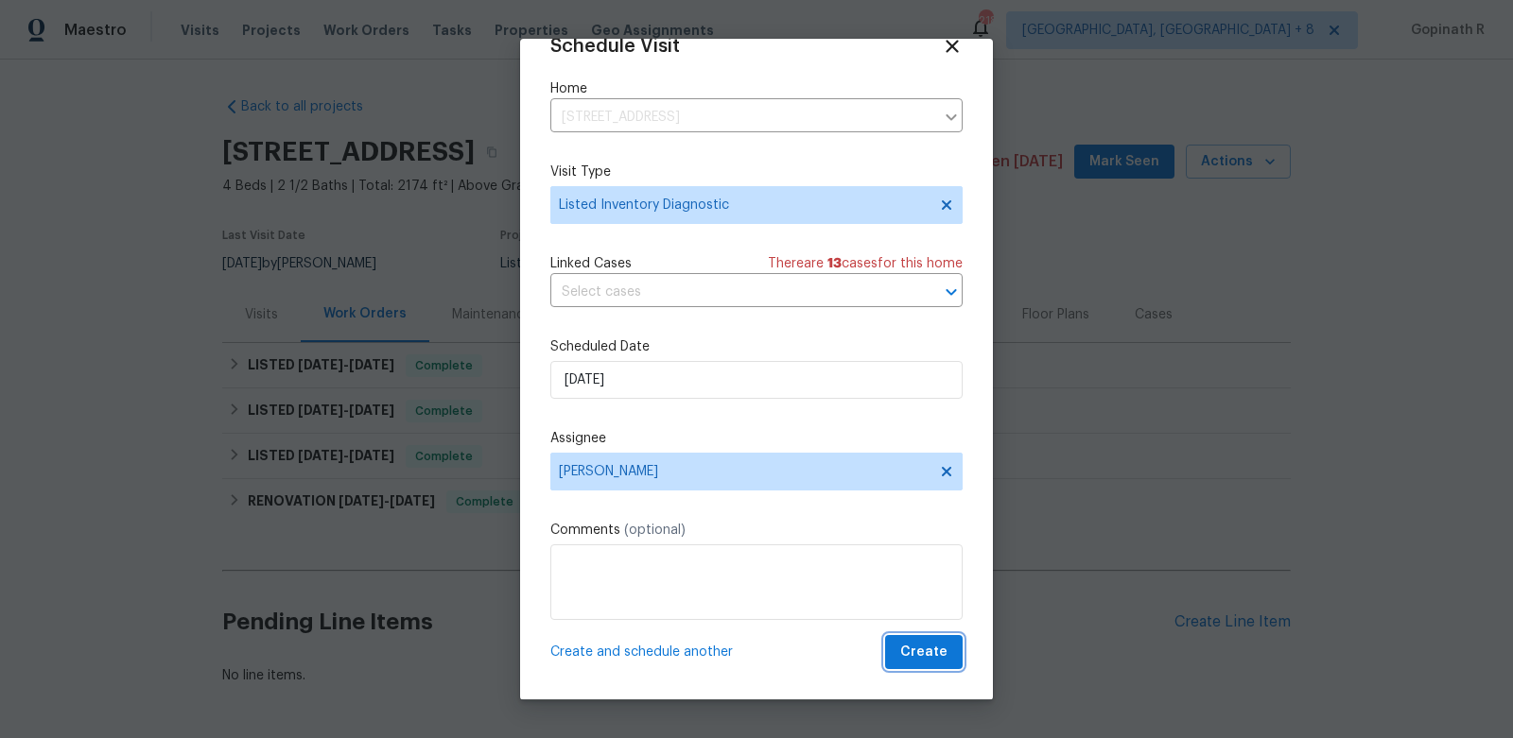
click at [914, 653] on span "Create" at bounding box center [923, 653] width 47 height 24
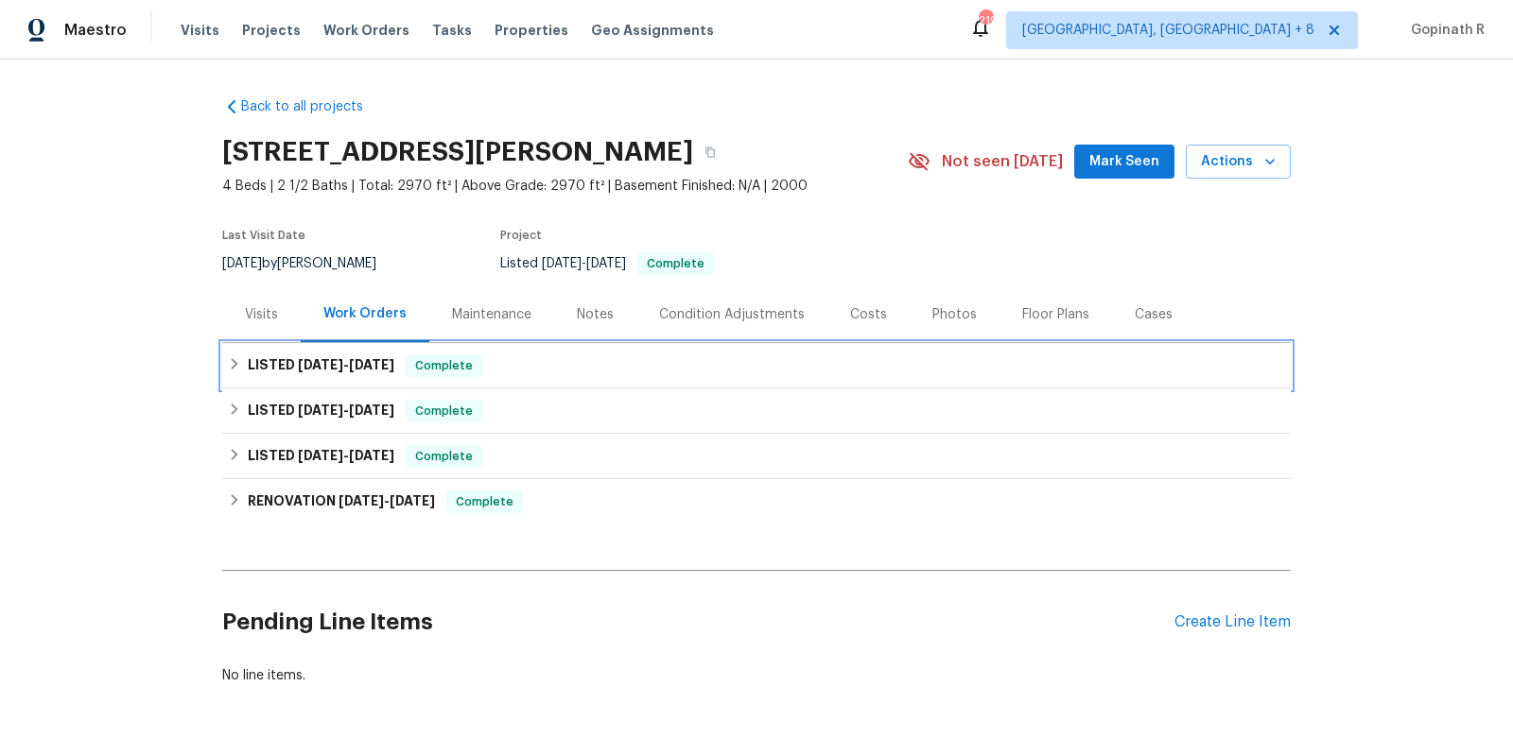
click at [466, 363] on span "Complete" at bounding box center [443, 365] width 73 height 19
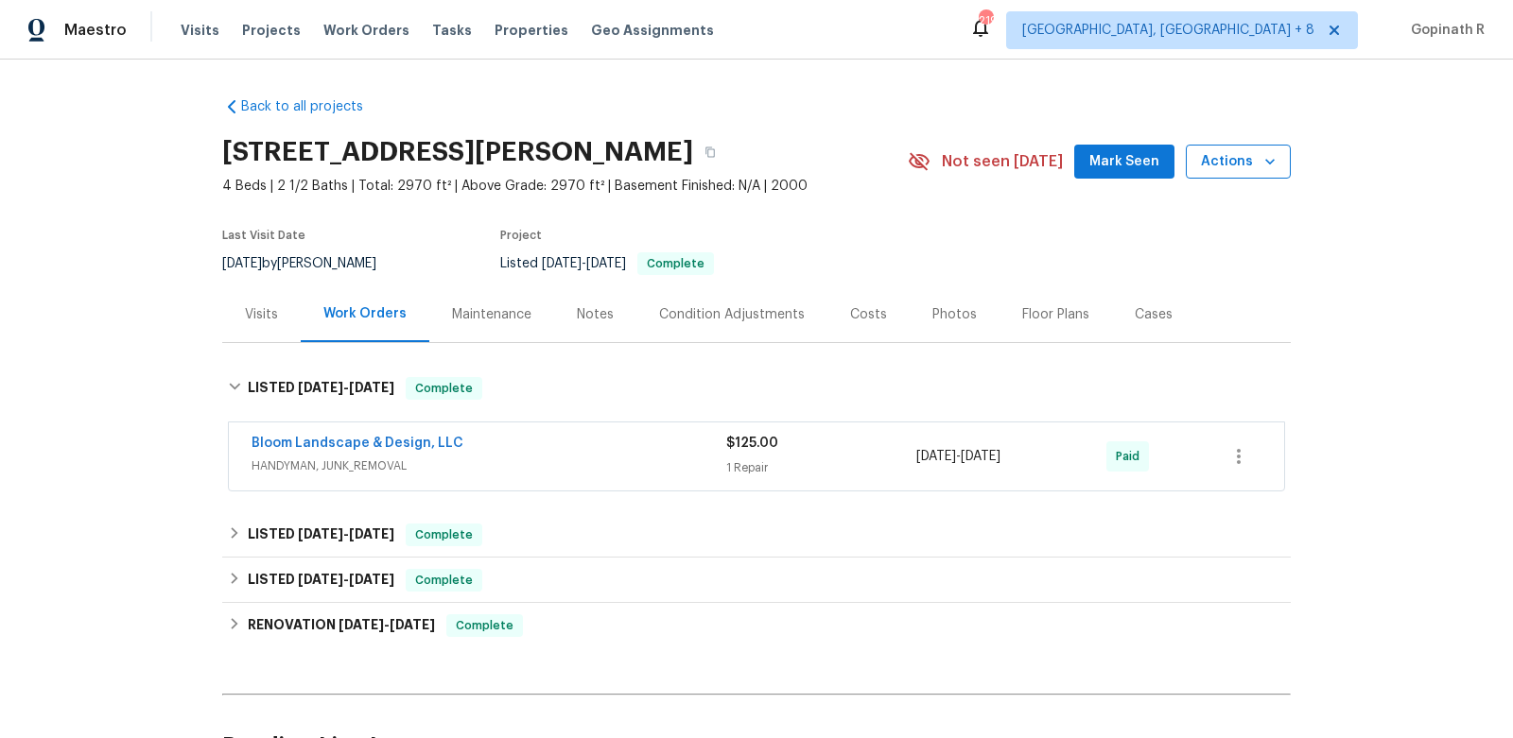
click at [1248, 175] on button "Actions" at bounding box center [1238, 162] width 105 height 35
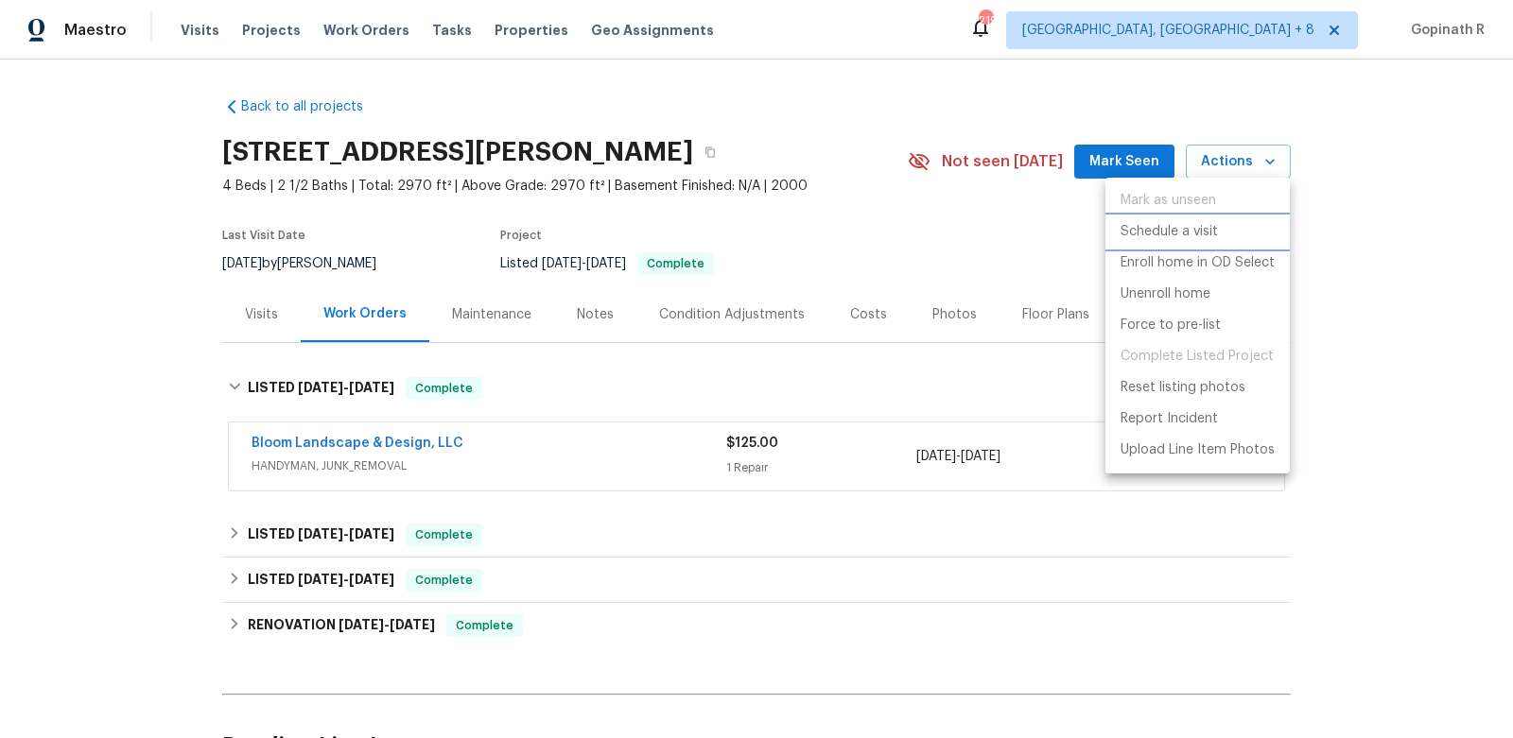
click at [1152, 236] on p "Schedule a visit" at bounding box center [1168, 232] width 97 height 20
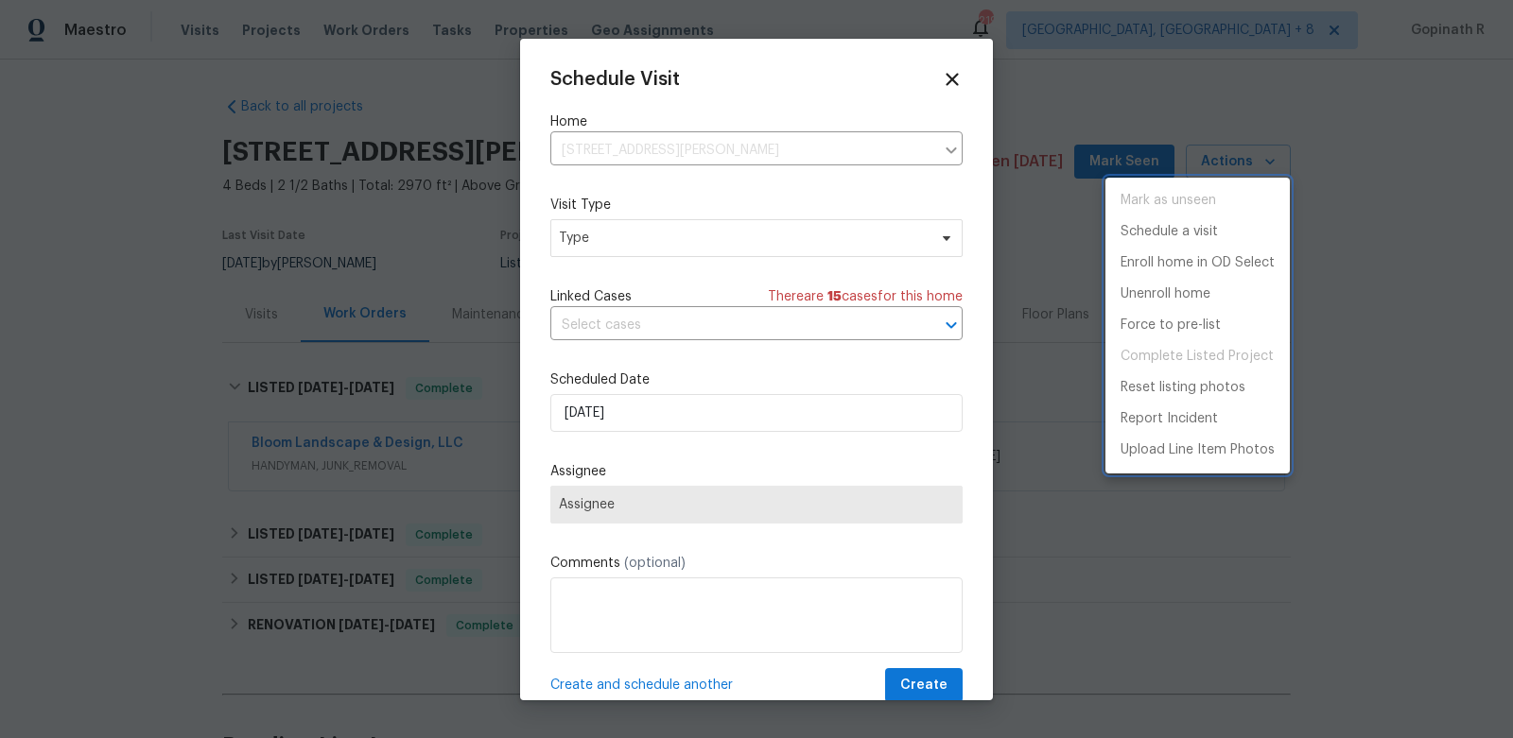
click at [620, 248] on div at bounding box center [756, 369] width 1513 height 738
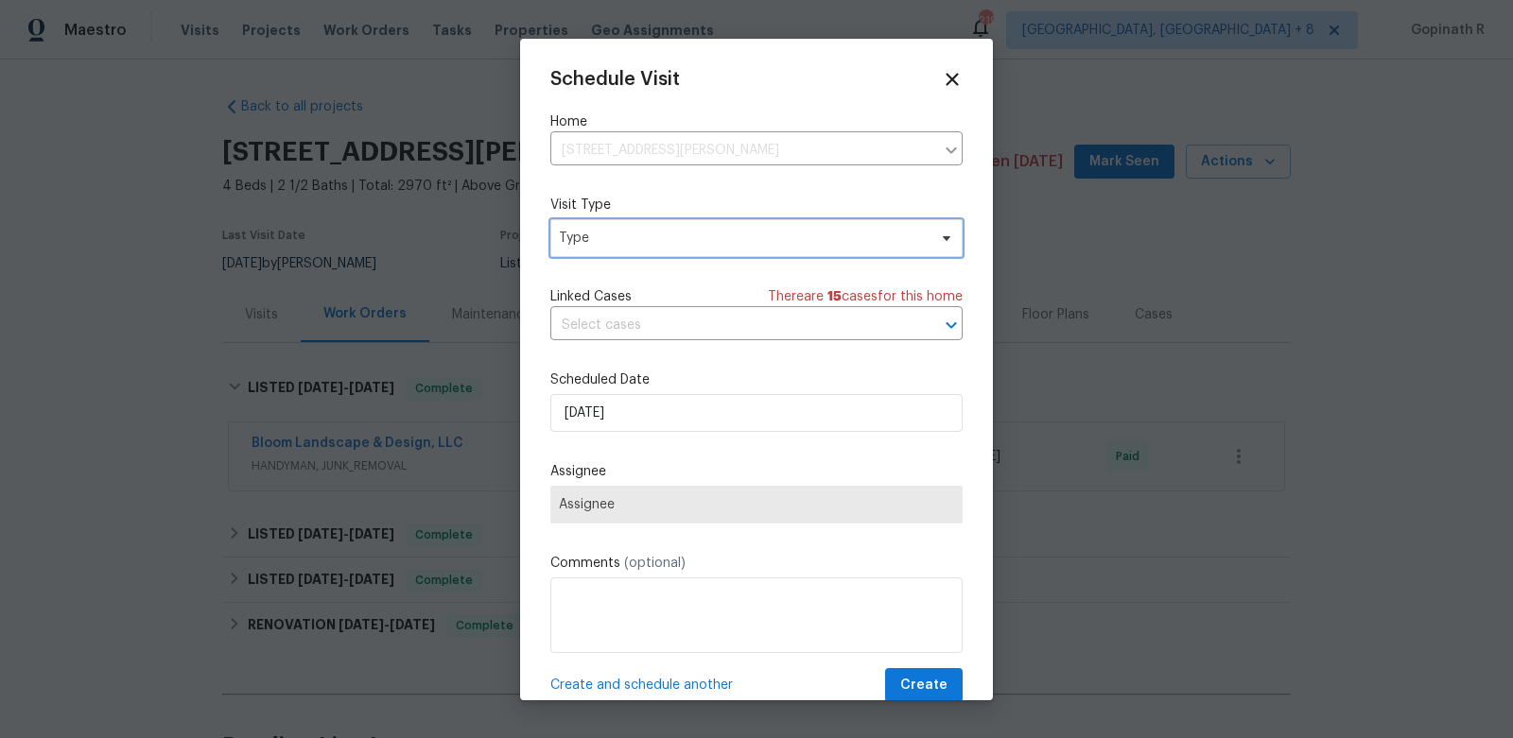
click at [620, 248] on span "Type" at bounding box center [743, 238] width 368 height 19
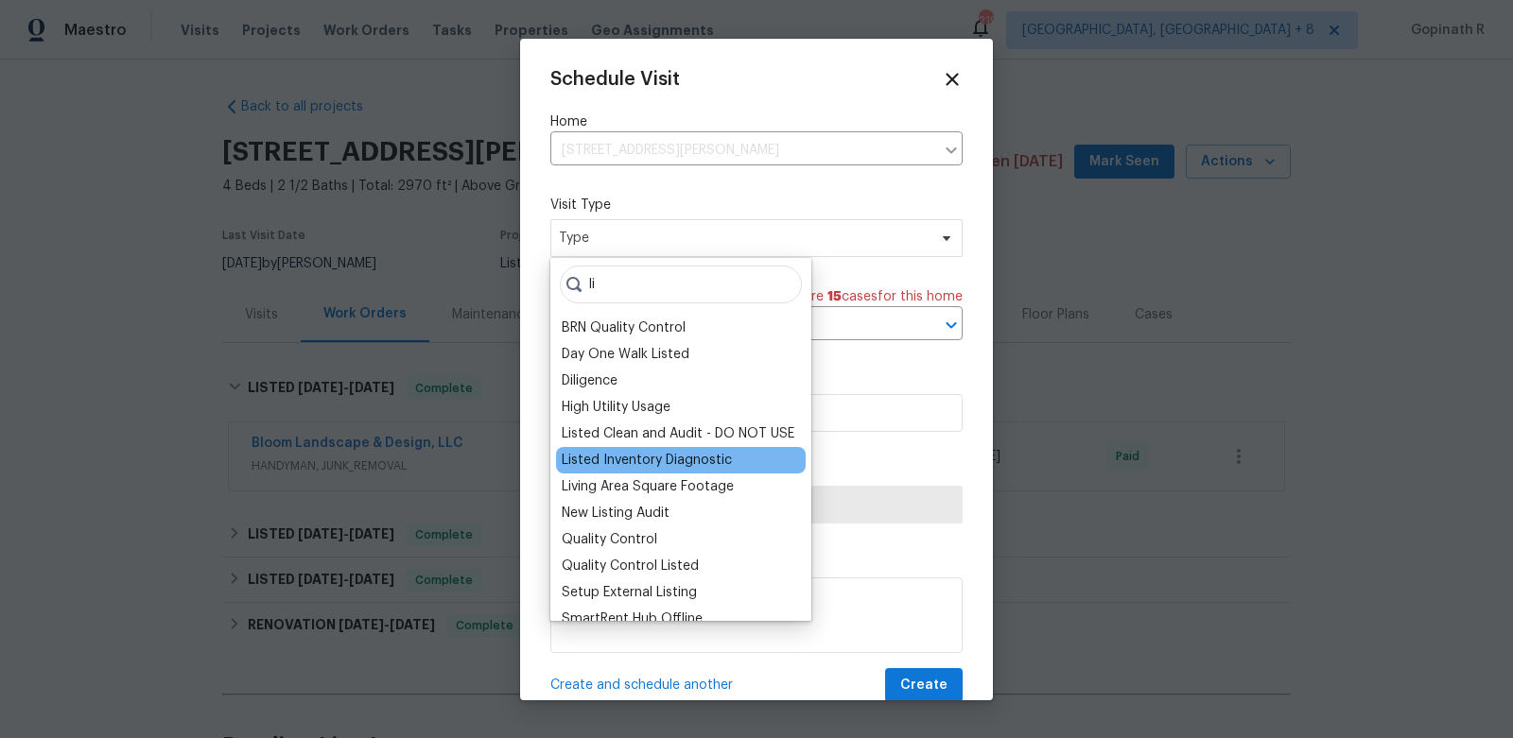
type input "li"
click at [643, 462] on div "Listed Inventory Diagnostic" at bounding box center [647, 460] width 170 height 19
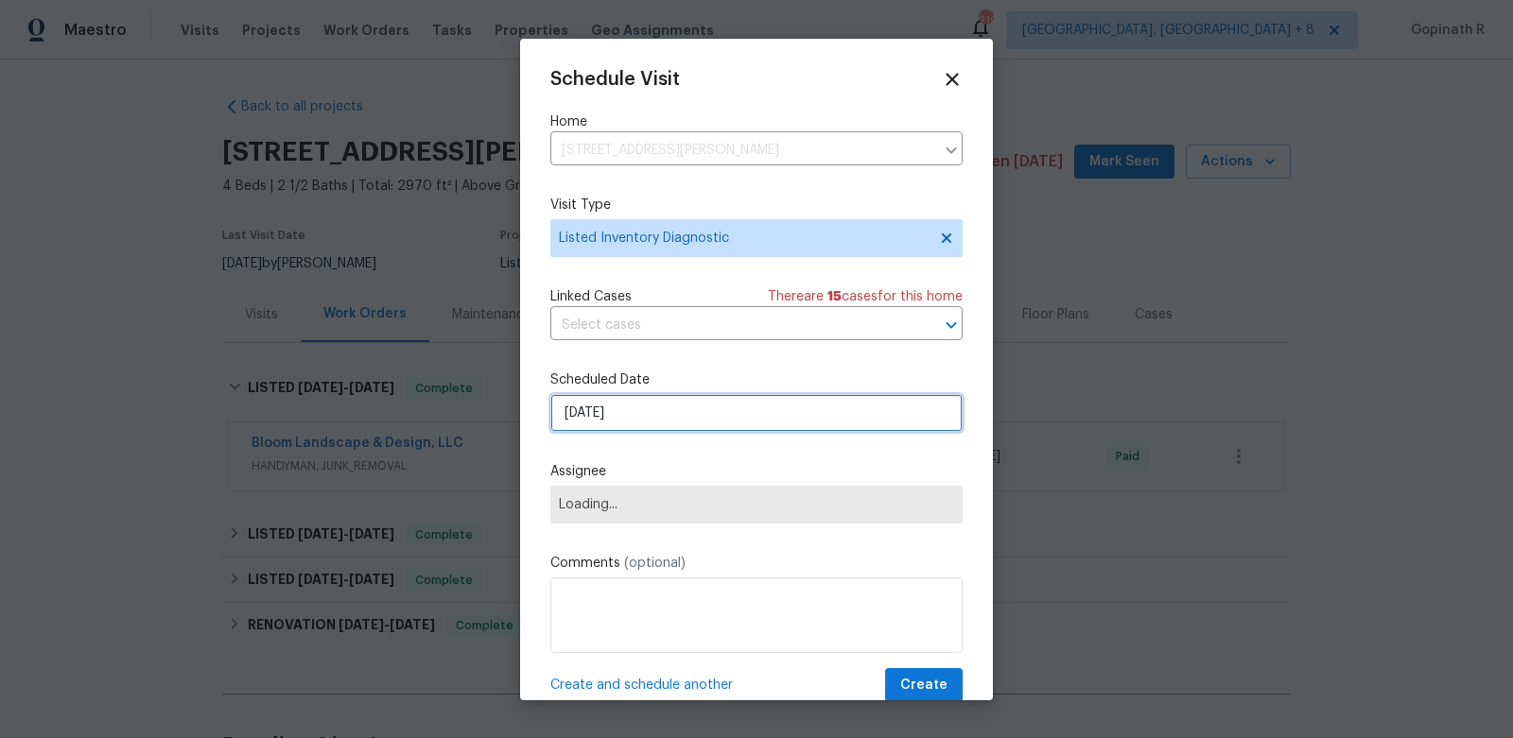
click at [579, 423] on input "[DATE]" at bounding box center [756, 413] width 412 height 38
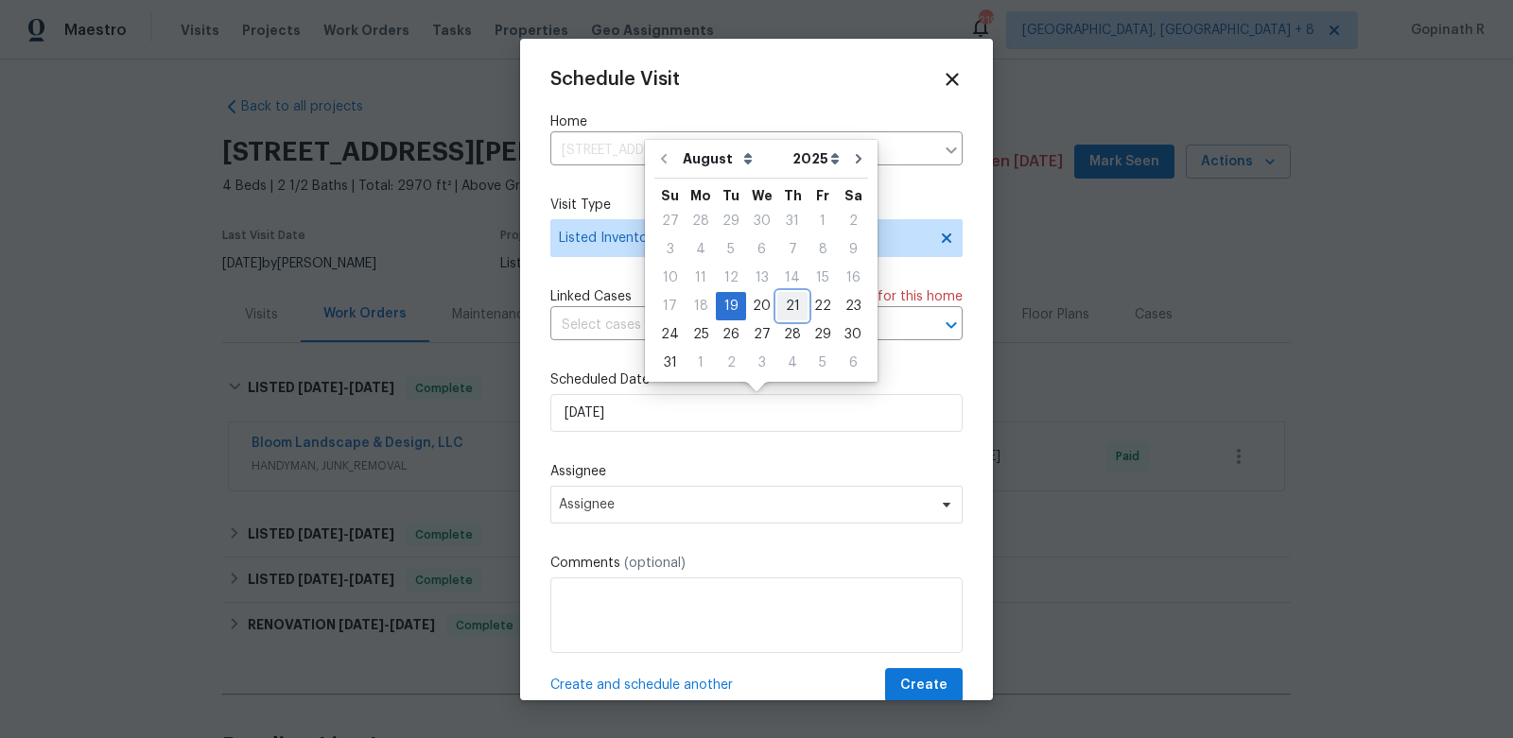
click at [782, 309] on div "21" at bounding box center [792, 306] width 30 height 26
type input "[DATE]"
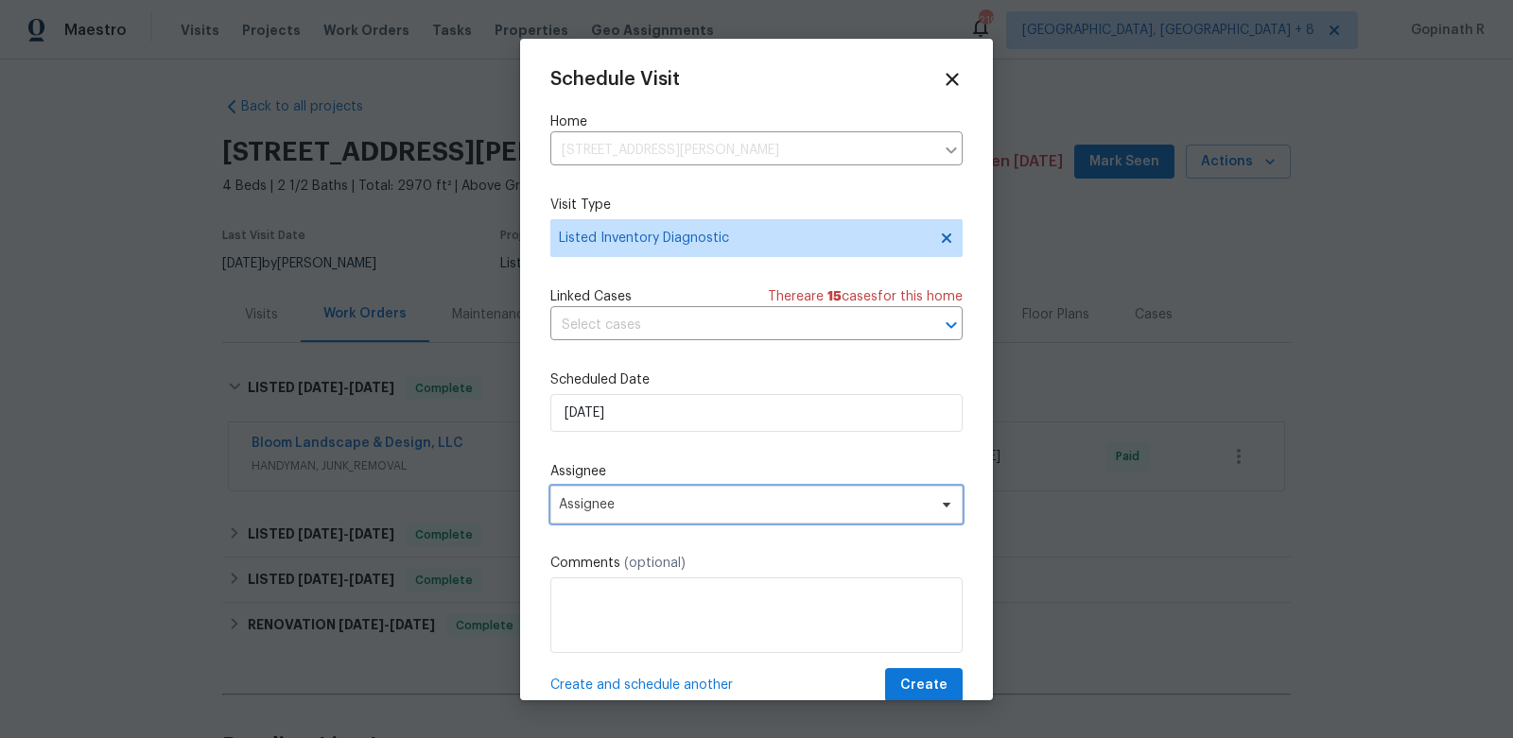
click at [682, 511] on span "Assignee" at bounding box center [744, 504] width 371 height 15
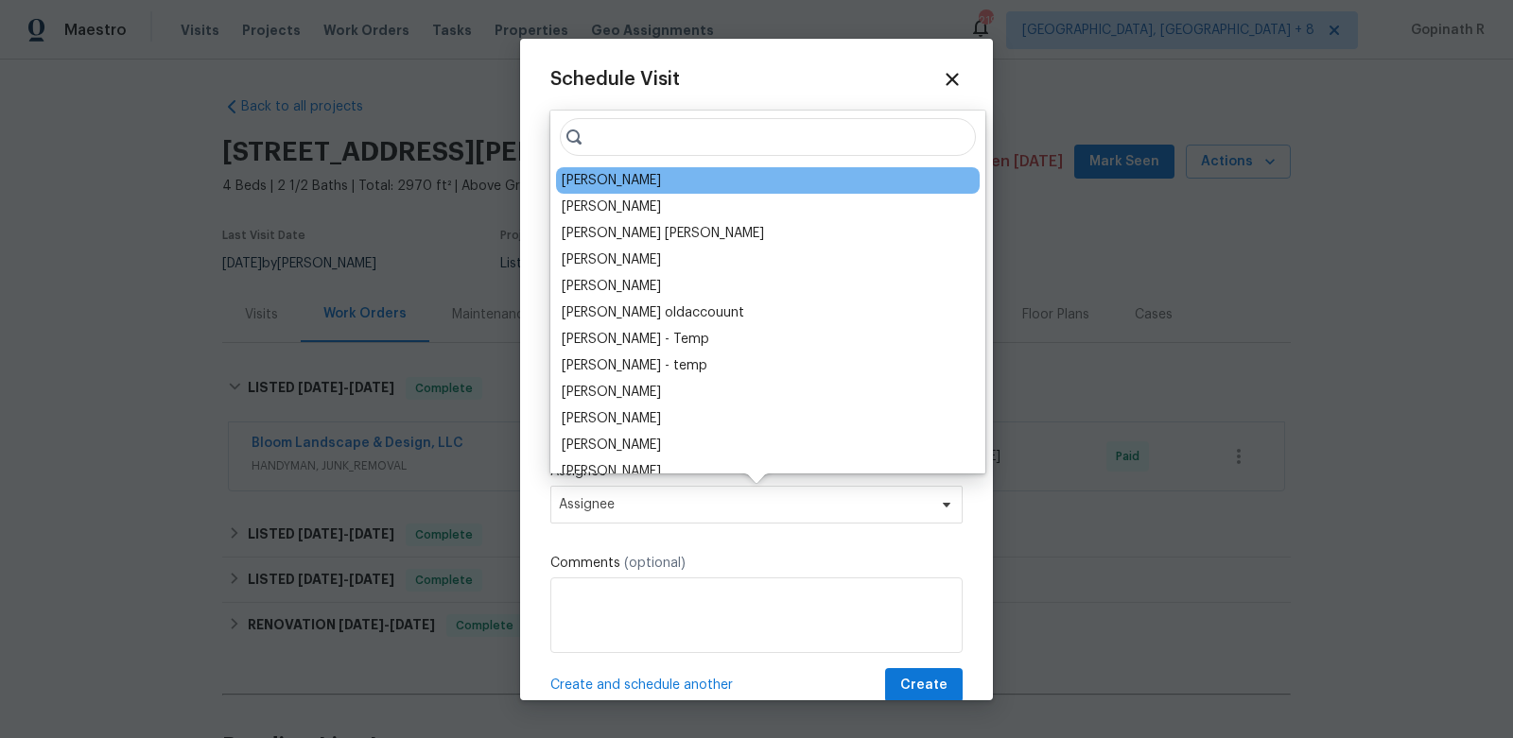
click at [633, 180] on div "[PERSON_NAME]" at bounding box center [611, 180] width 99 height 19
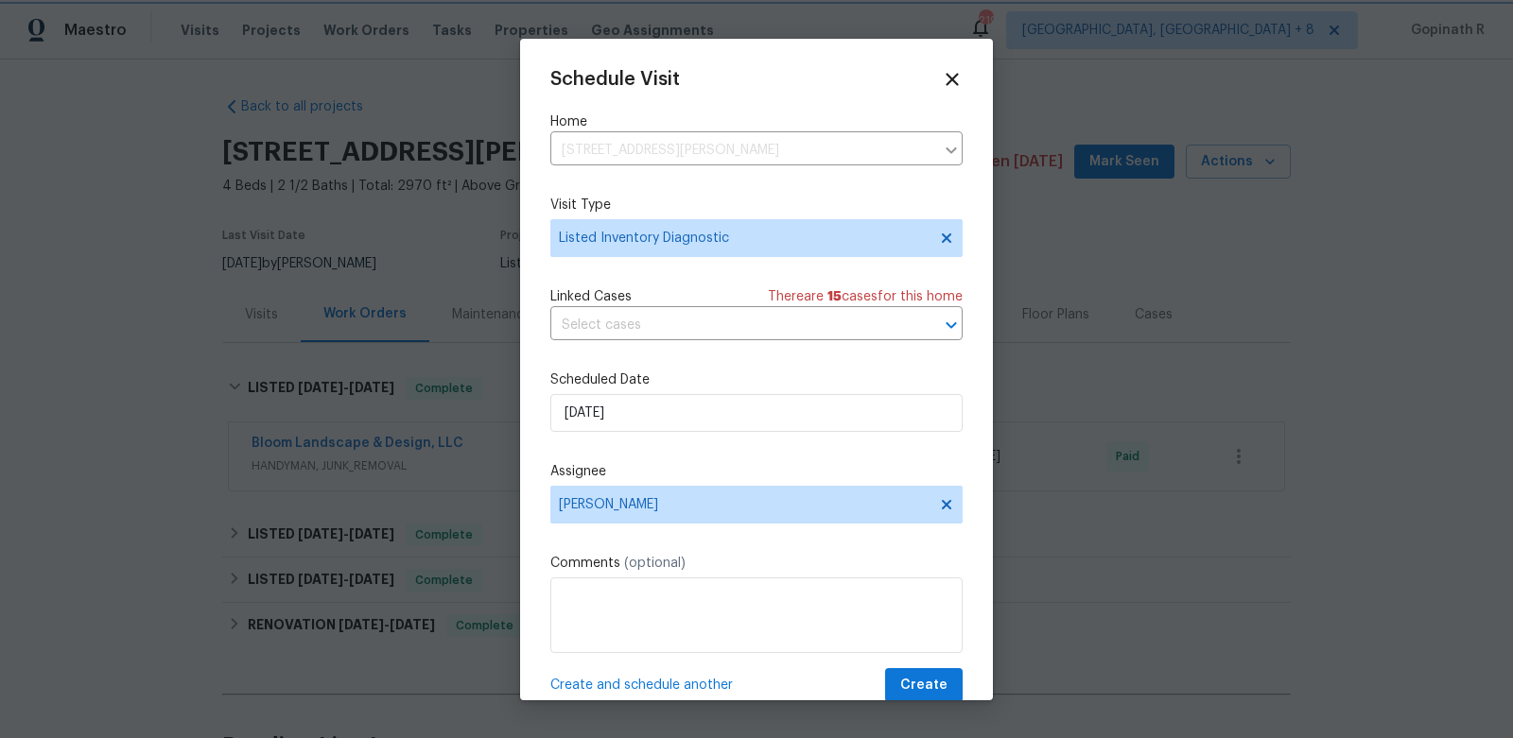
scroll to position [35, 0]
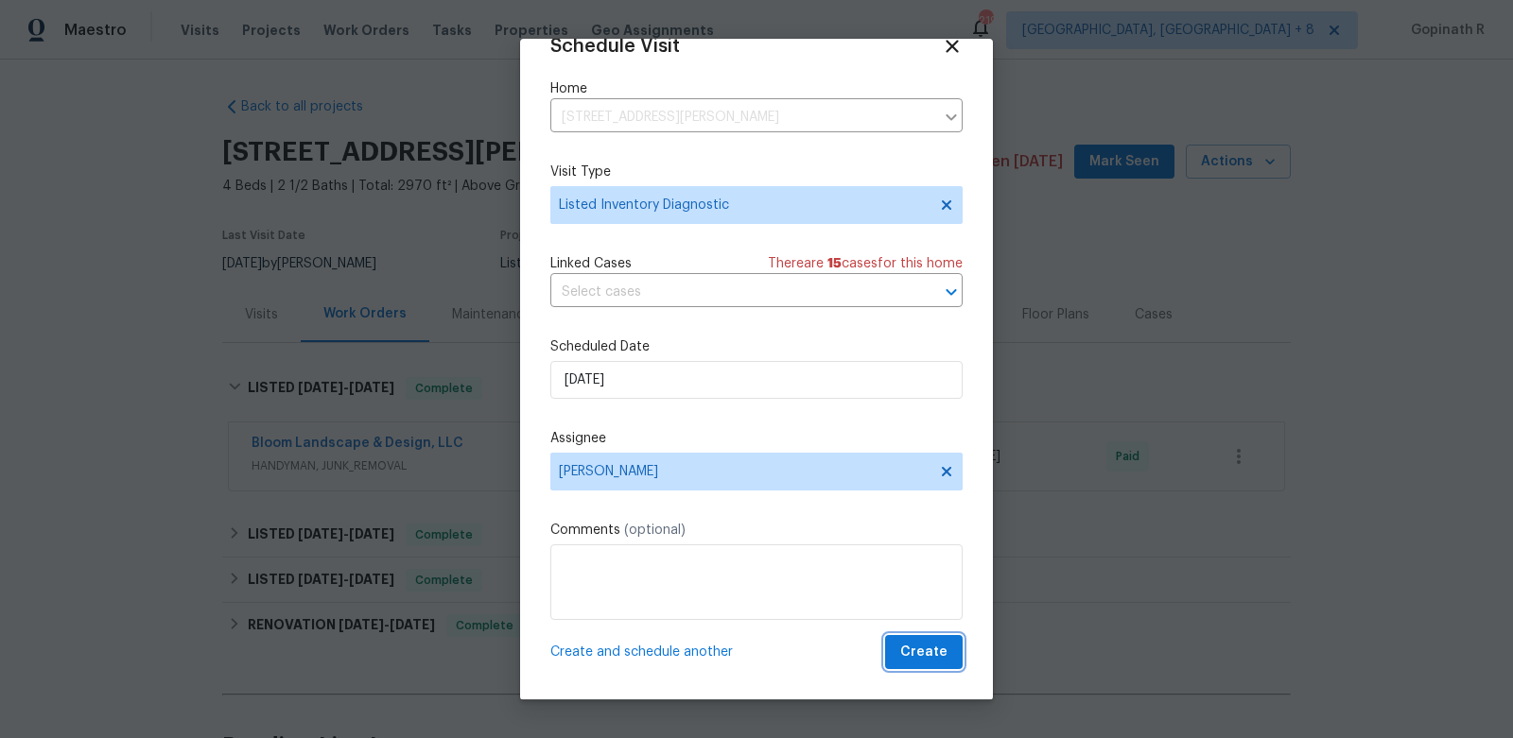
click at [935, 650] on span "Create" at bounding box center [923, 653] width 47 height 24
